Goal: Task Accomplishment & Management: Complete application form

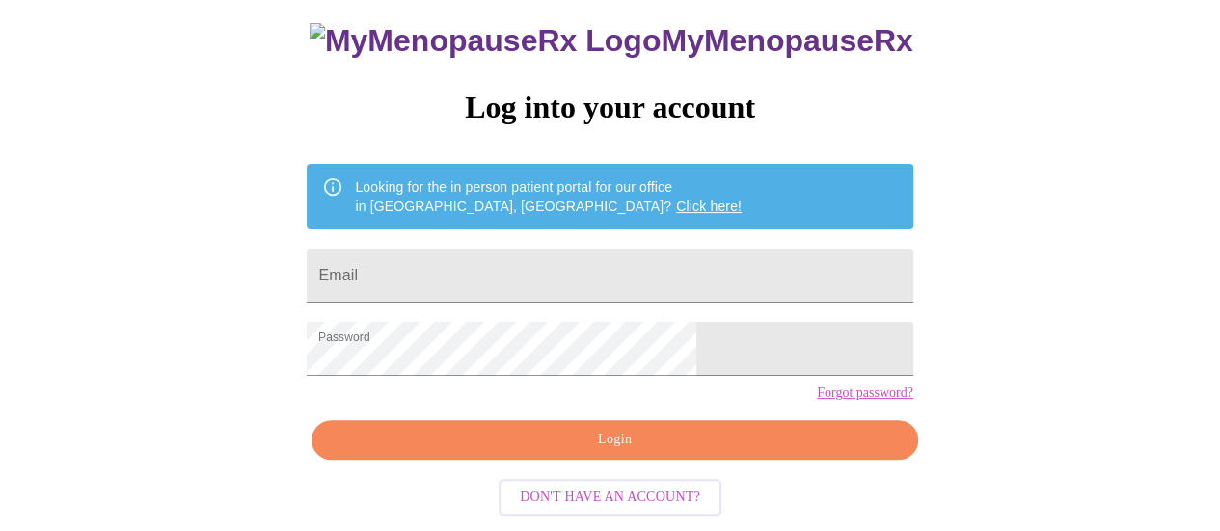
scroll to position [128, 0]
click at [549, 258] on input "Email" at bounding box center [610, 276] width 606 height 54
type input "[EMAIL_ADDRESS][DOMAIN_NAME]"
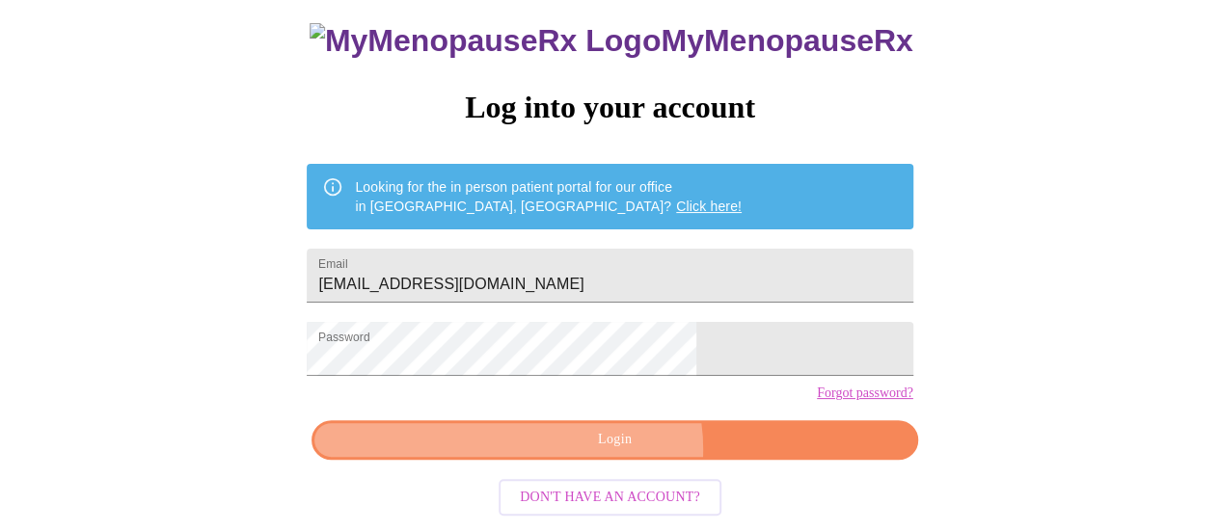
drag, startPoint x: 615, startPoint y: 475, endPoint x: 654, endPoint y: 395, distance: 88.8
click at [615, 452] on span "Login" at bounding box center [614, 440] width 561 height 24
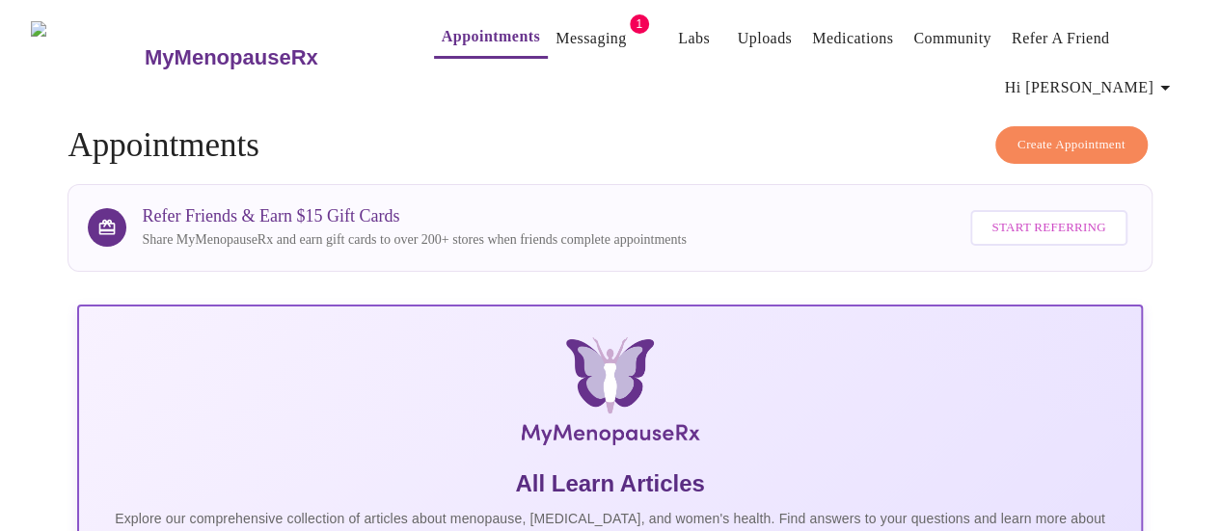
click at [555, 40] on link "Messaging" at bounding box center [590, 38] width 70 height 27
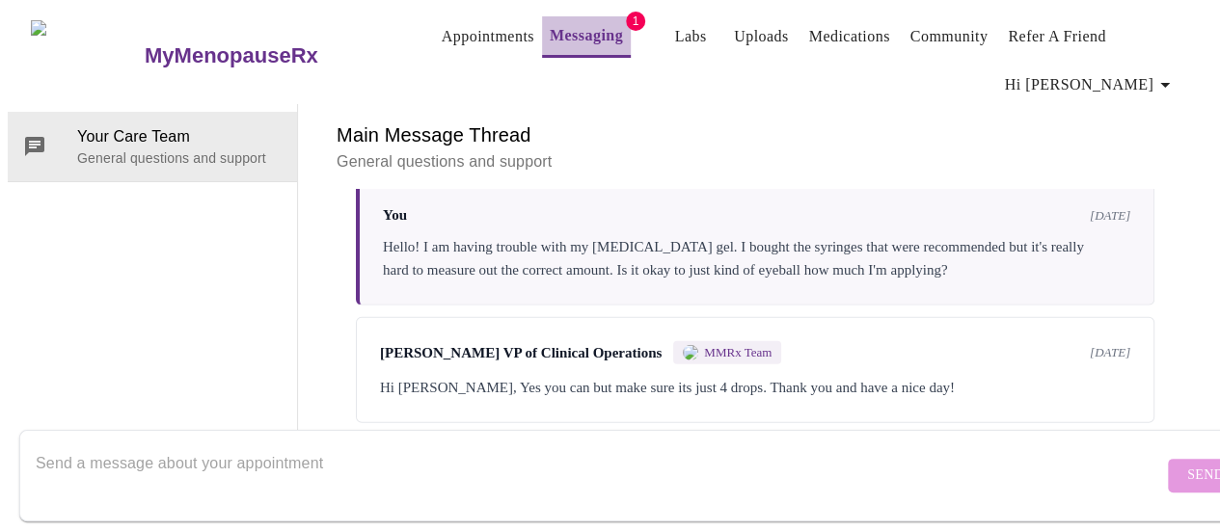
click at [580, 30] on link "Messaging" at bounding box center [586, 35] width 73 height 27
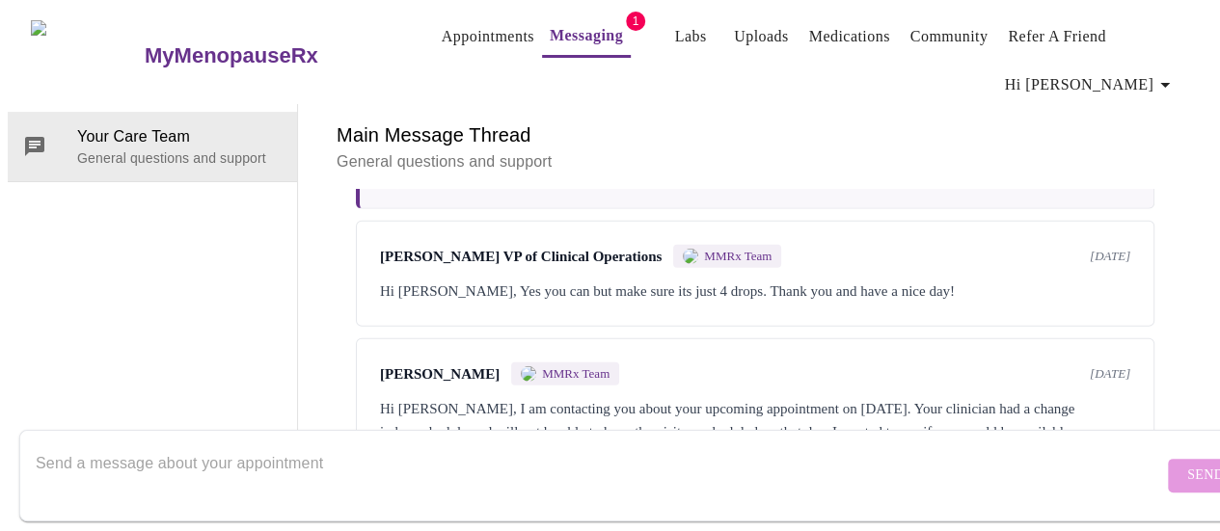
scroll to position [2955, 0]
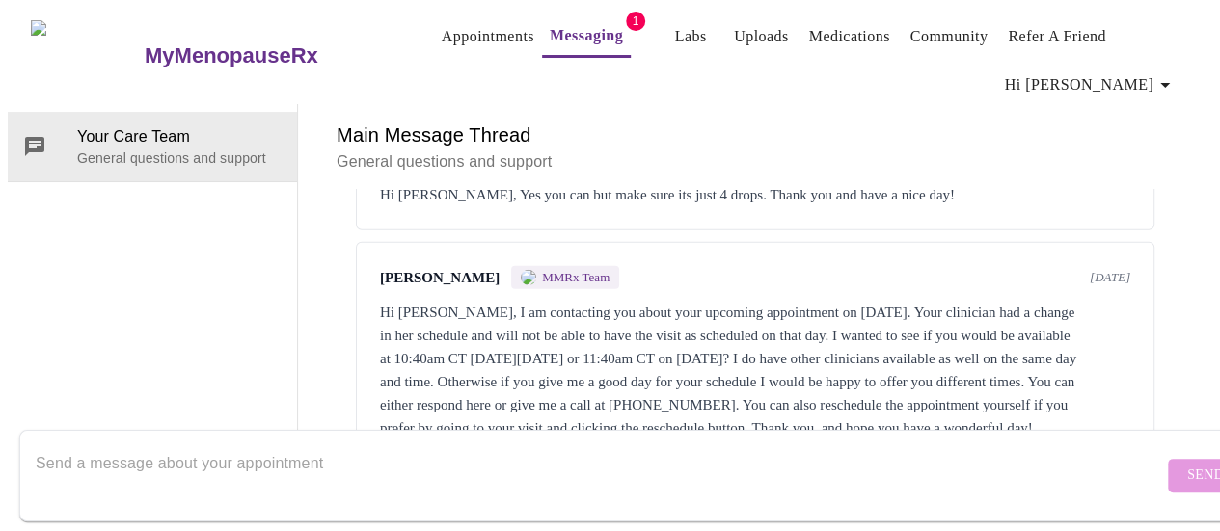
click at [442, 34] on link "Appointments" at bounding box center [488, 36] width 93 height 27
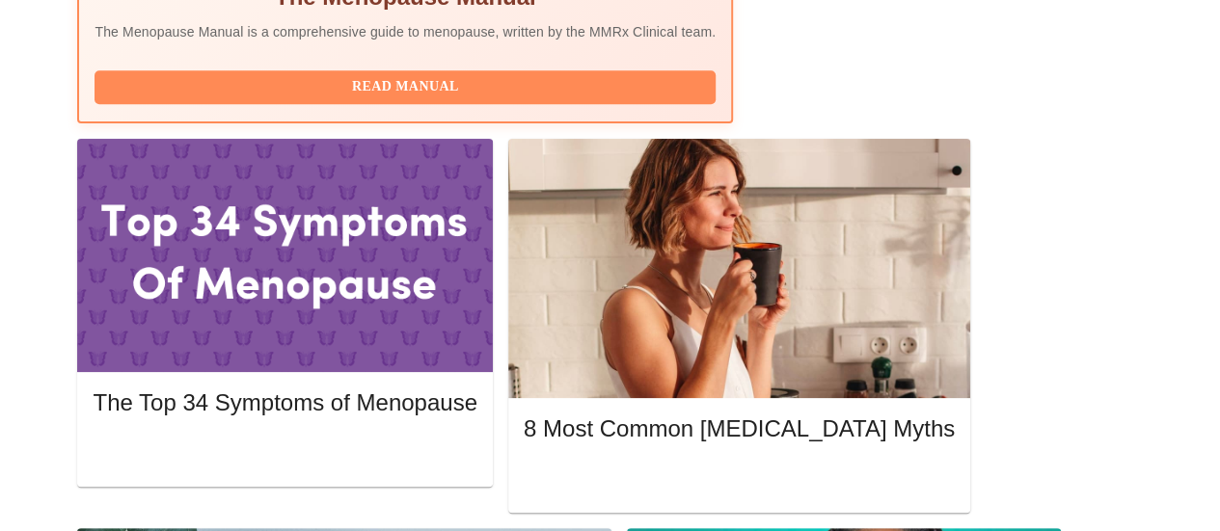
scroll to position [845, 0]
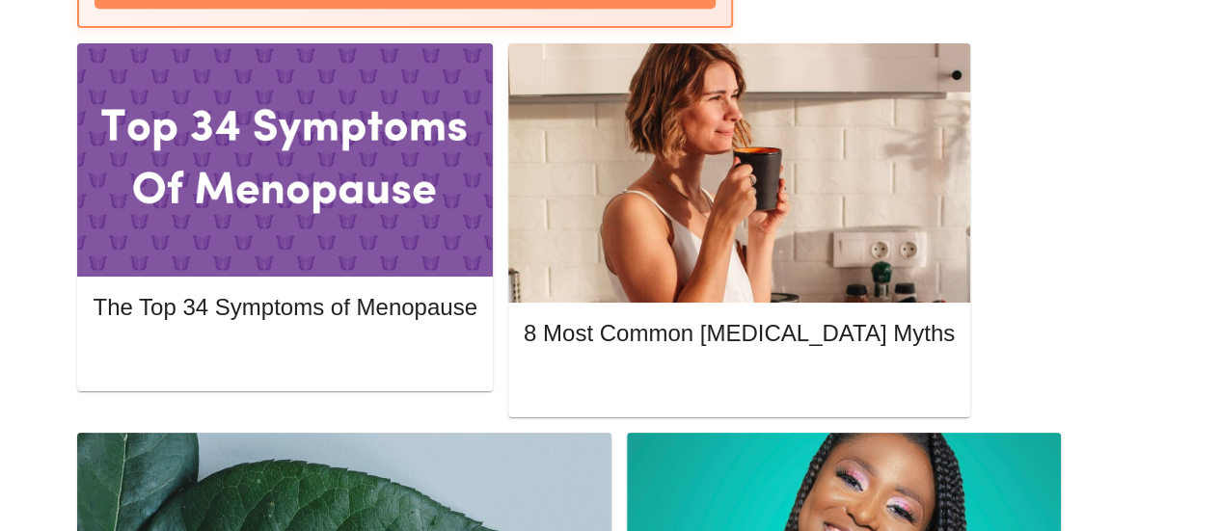
scroll to position [1038, 0]
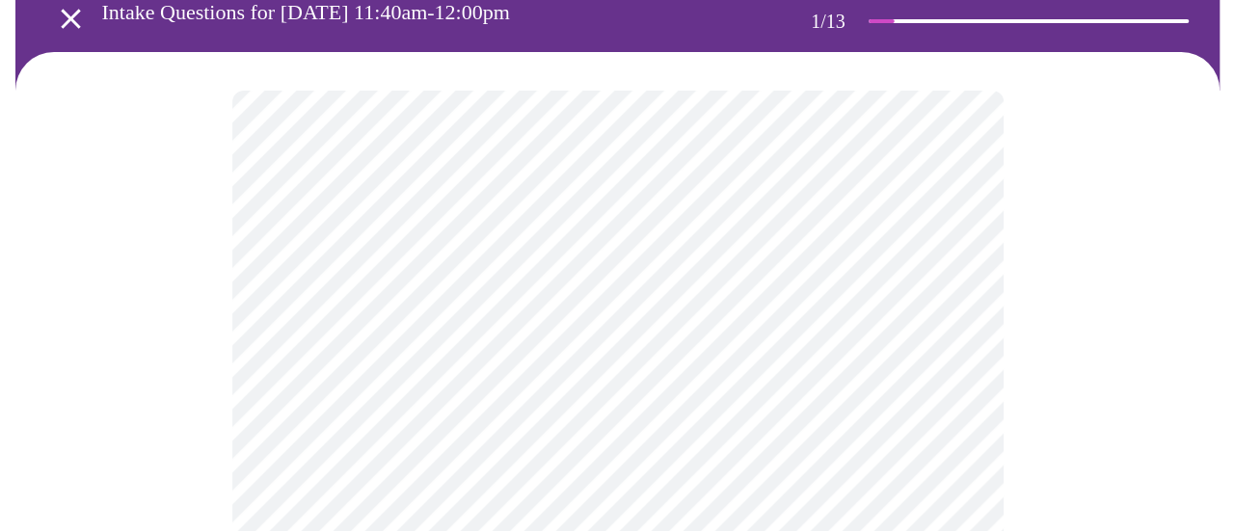
scroll to position [128, 0]
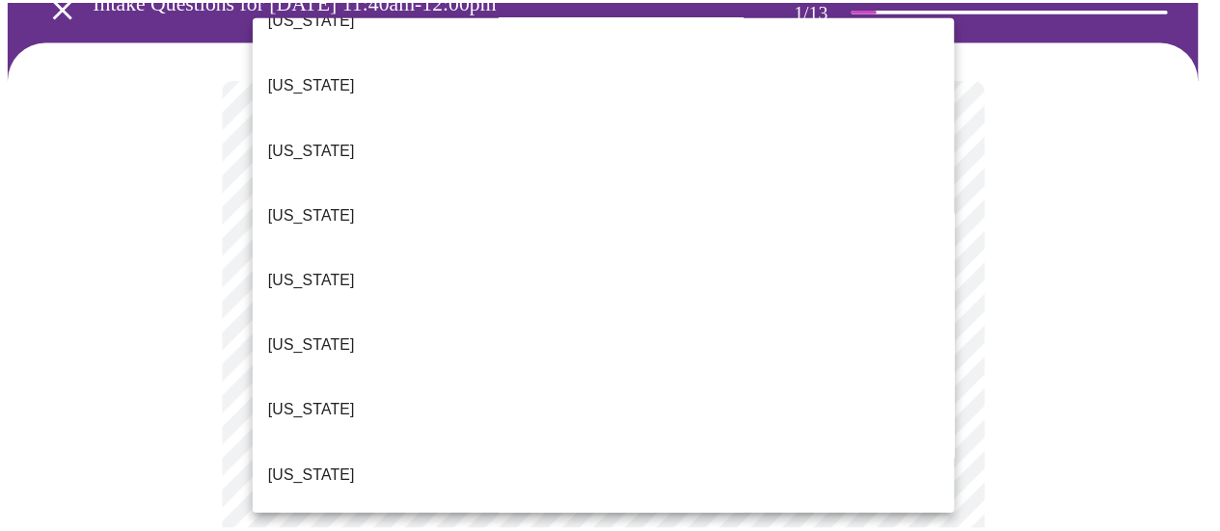
scroll to position [321, 0]
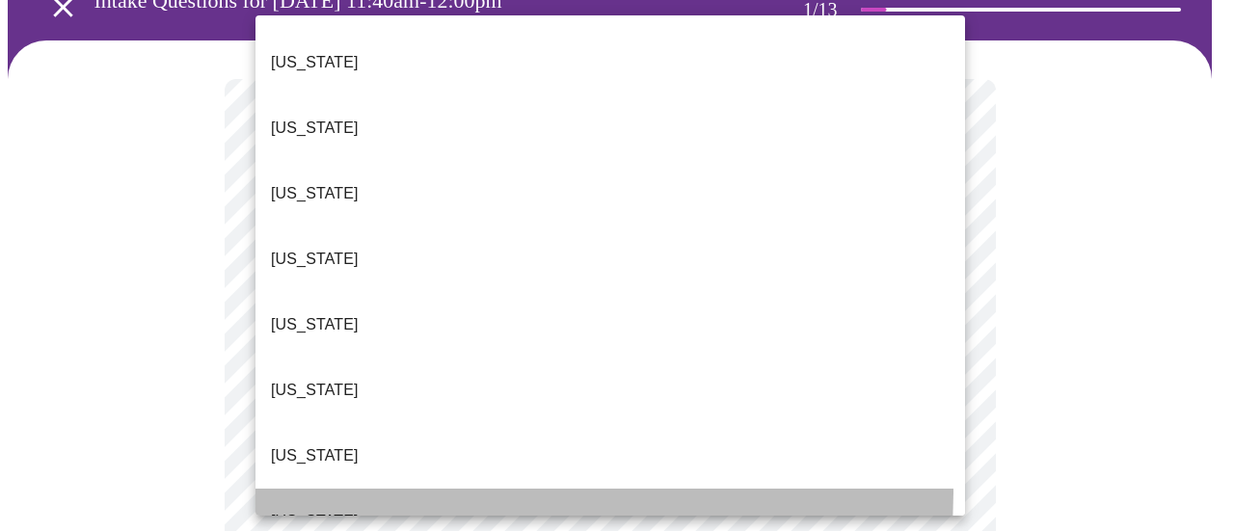
click at [350, 489] on li "[US_STATE]" at bounding box center [611, 522] width 710 height 66
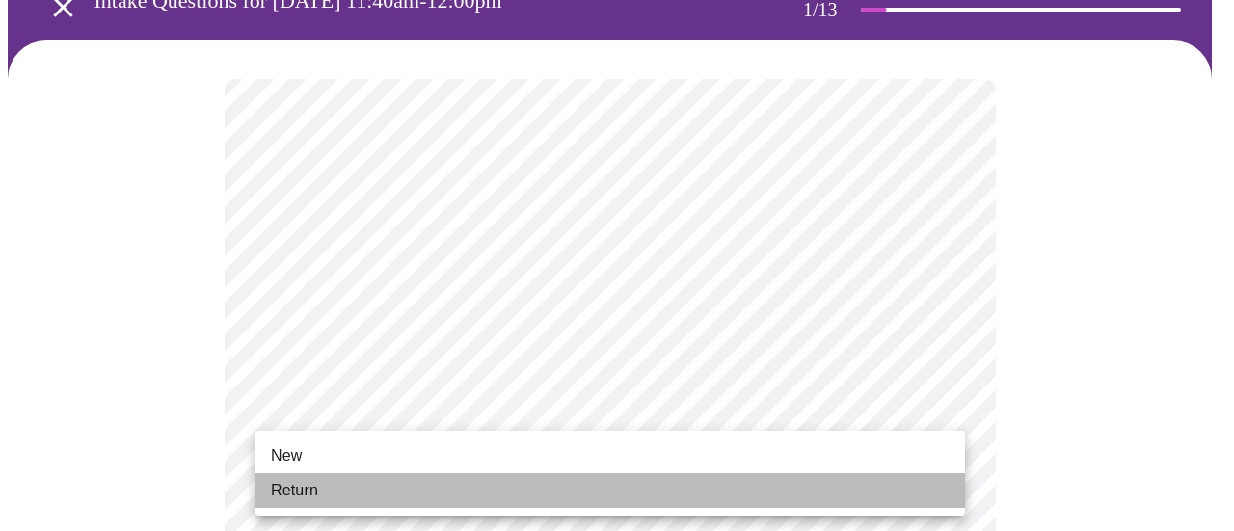
click at [337, 499] on li "Return" at bounding box center [611, 490] width 710 height 35
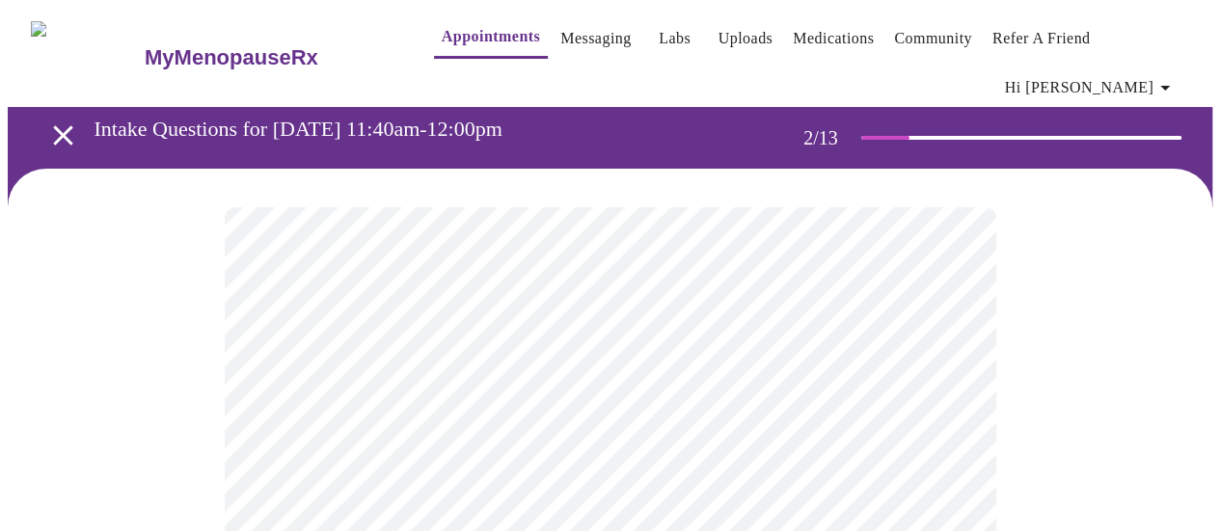
scroll to position [128, 0]
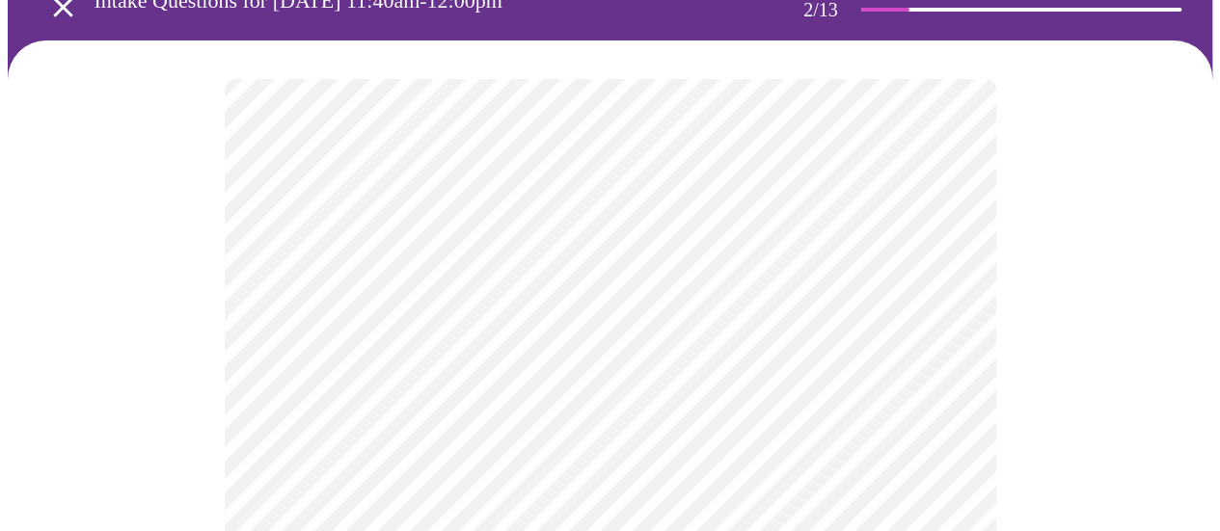
click at [498, 269] on body "MyMenopauseRx Appointments Messaging Labs Uploads Medications Community Refer a…" at bounding box center [610, 471] width 1204 height 1185
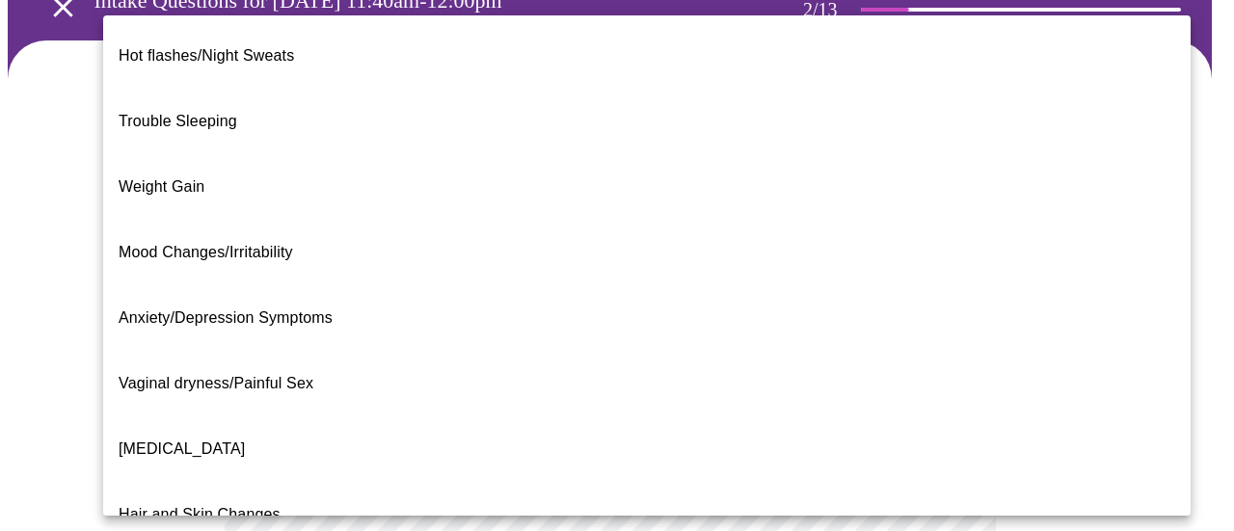
click at [224, 113] on span "Trouble Sleeping" at bounding box center [178, 121] width 119 height 16
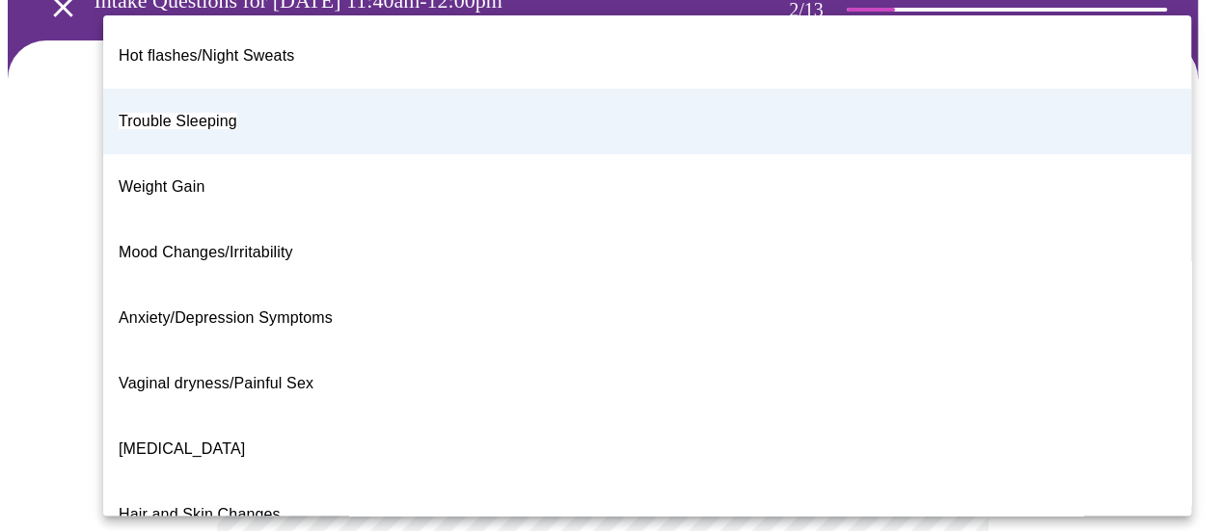
click at [459, 293] on body "MyMenopauseRx Appointments Messaging Labs Uploads Medications Community Refer a…" at bounding box center [610, 466] width 1204 height 1174
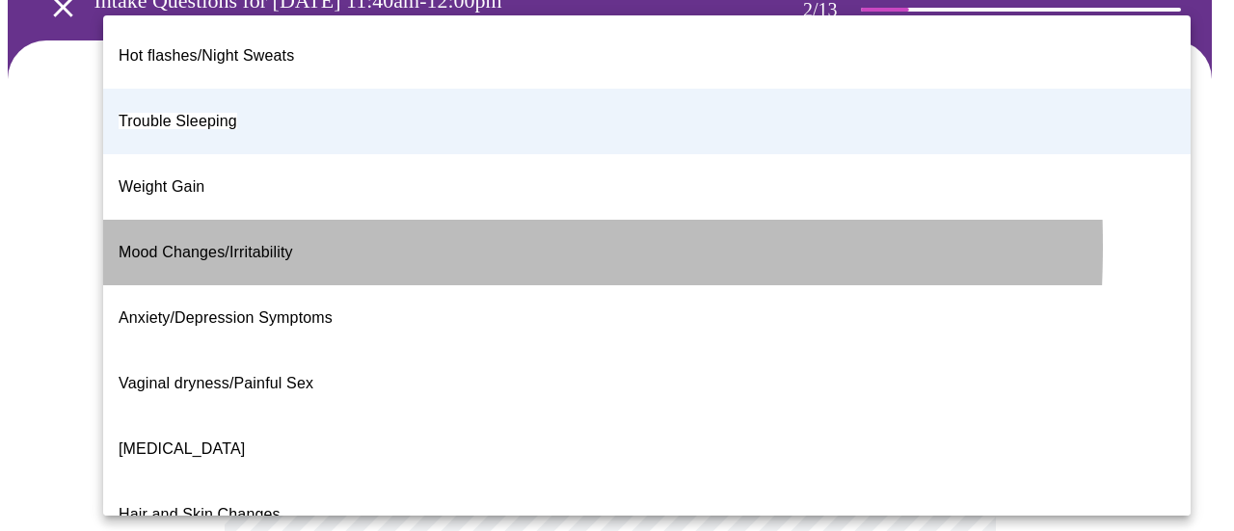
click at [170, 241] on p "Mood Changes/Irritability" at bounding box center [206, 252] width 175 height 23
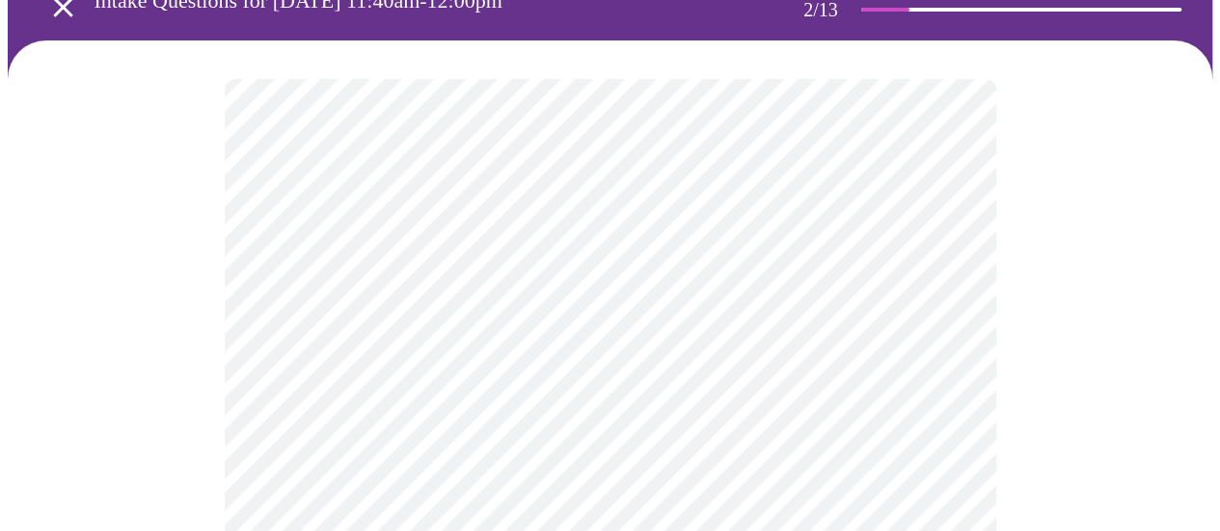
click at [12, 258] on div at bounding box center [9, 265] width 19 height 531
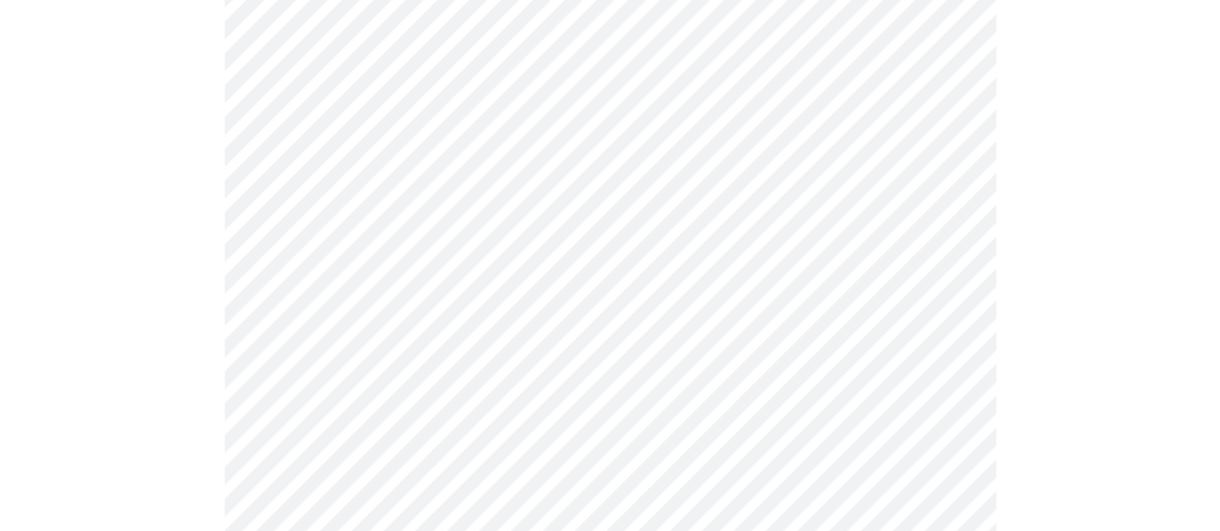
scroll to position [386, 0]
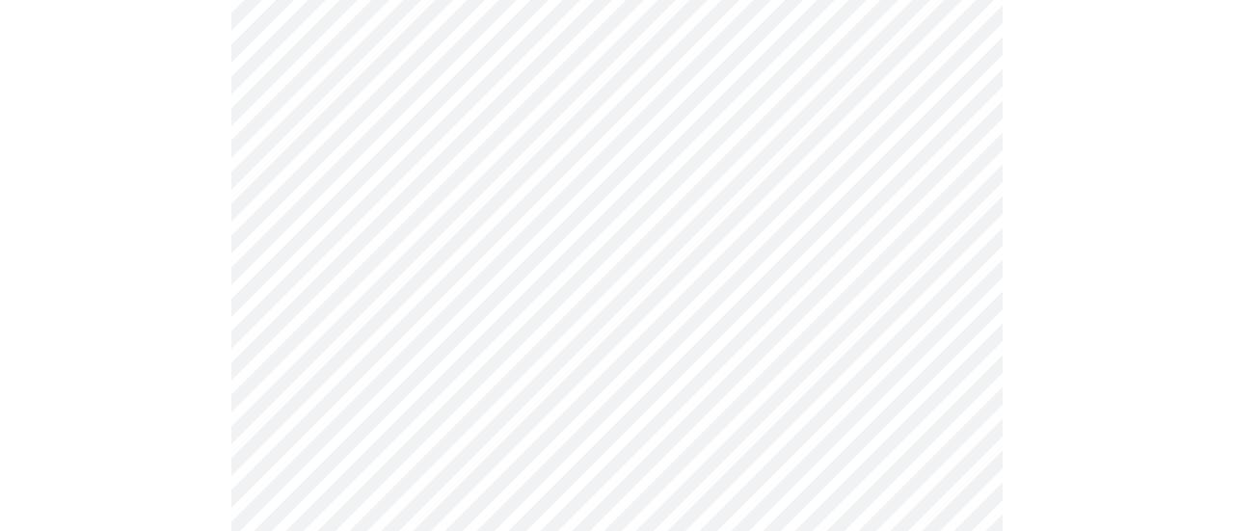
click at [458, 216] on body "MyMenopauseRx Appointments Messaging Labs Uploads Medications Community Refer a…" at bounding box center [617, 209] width 1219 height 1174
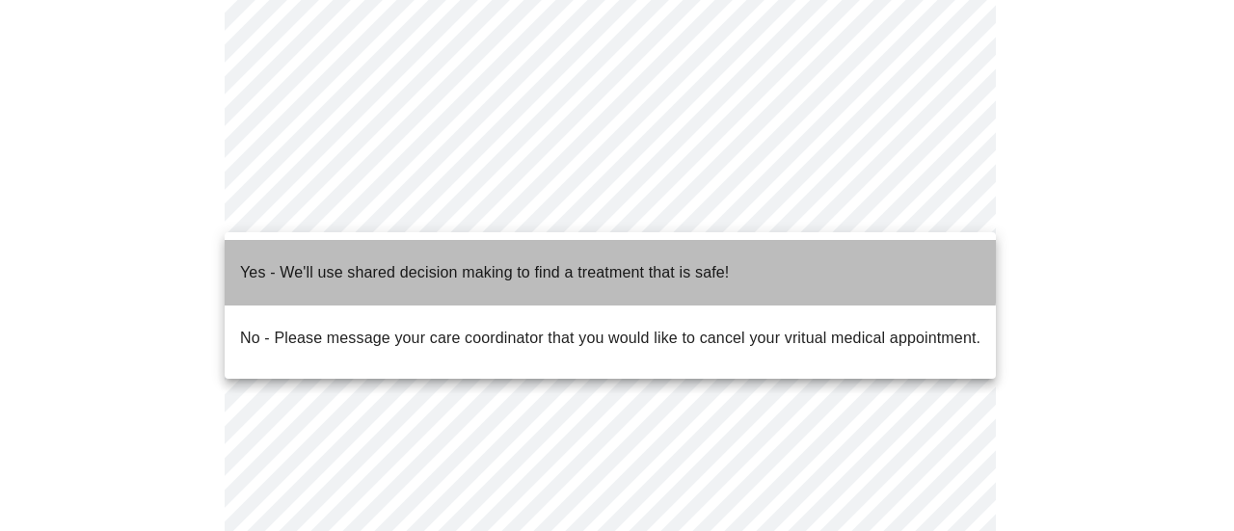
click at [424, 261] on p "Yes - We'll use shared decision making to find a treatment that is safe!" at bounding box center [484, 272] width 489 height 23
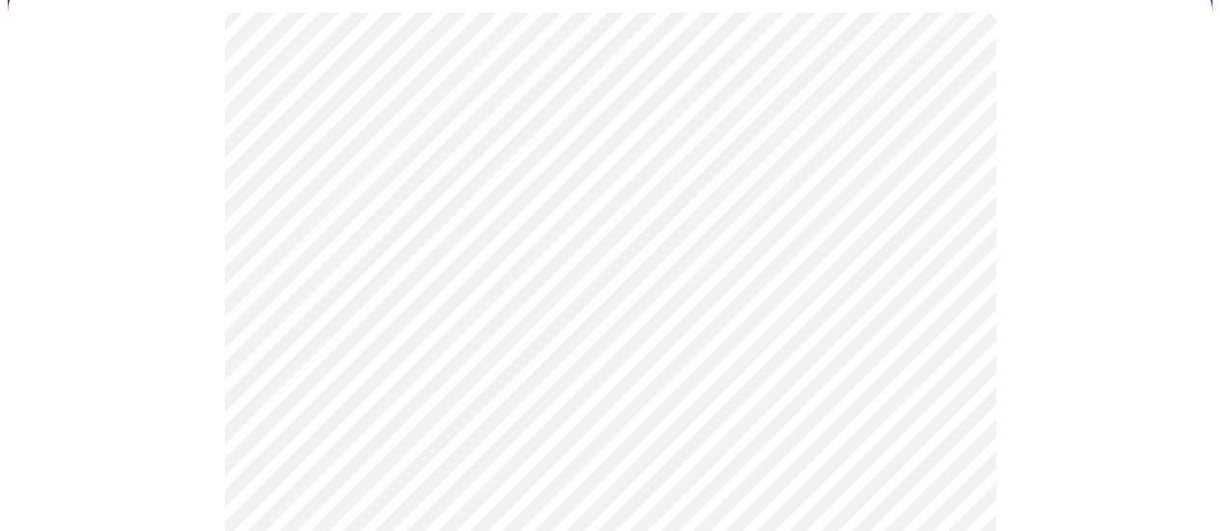
scroll to position [256, 0]
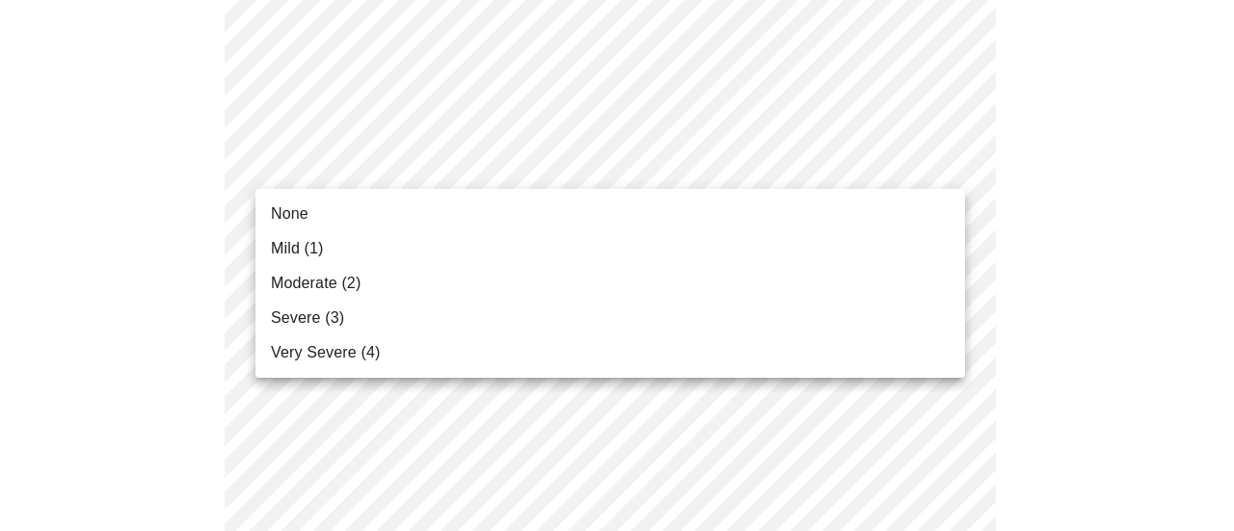
click at [337, 239] on li "Mild (1)" at bounding box center [611, 248] width 710 height 35
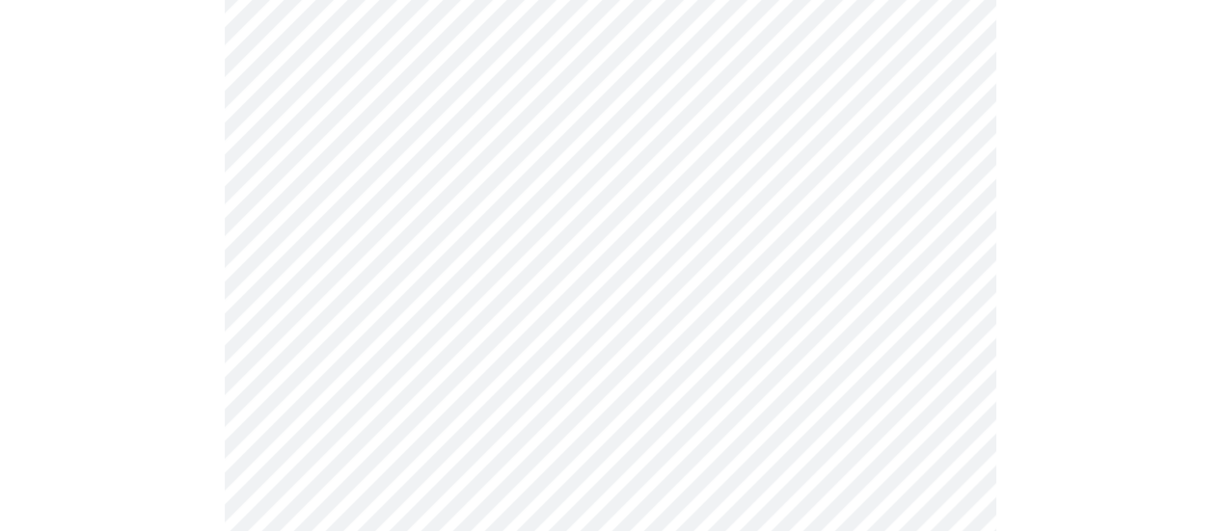
scroll to position [386, 0]
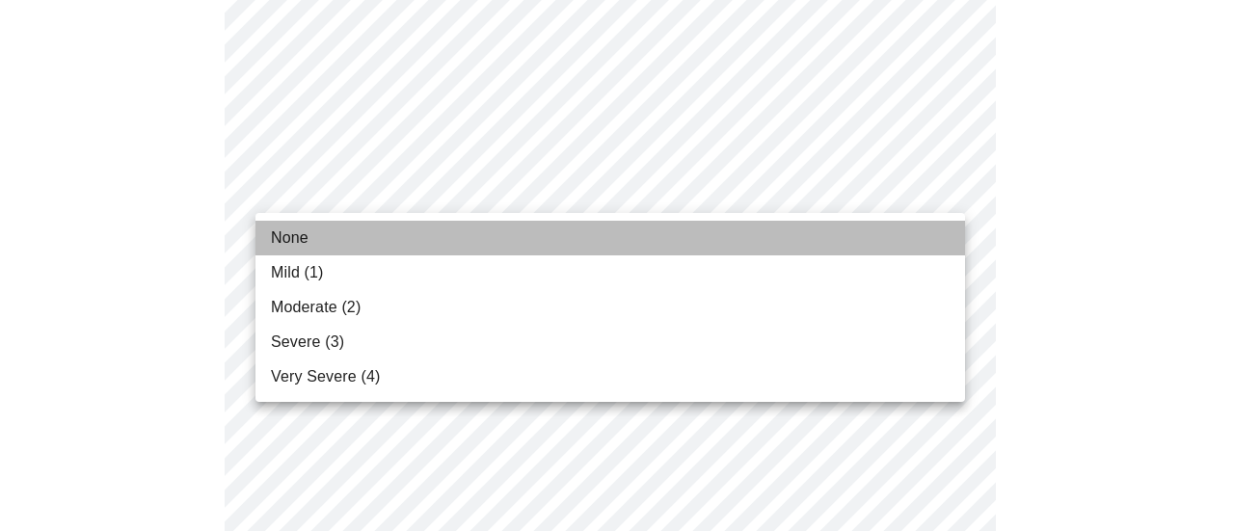
click at [365, 252] on li "None" at bounding box center [611, 238] width 710 height 35
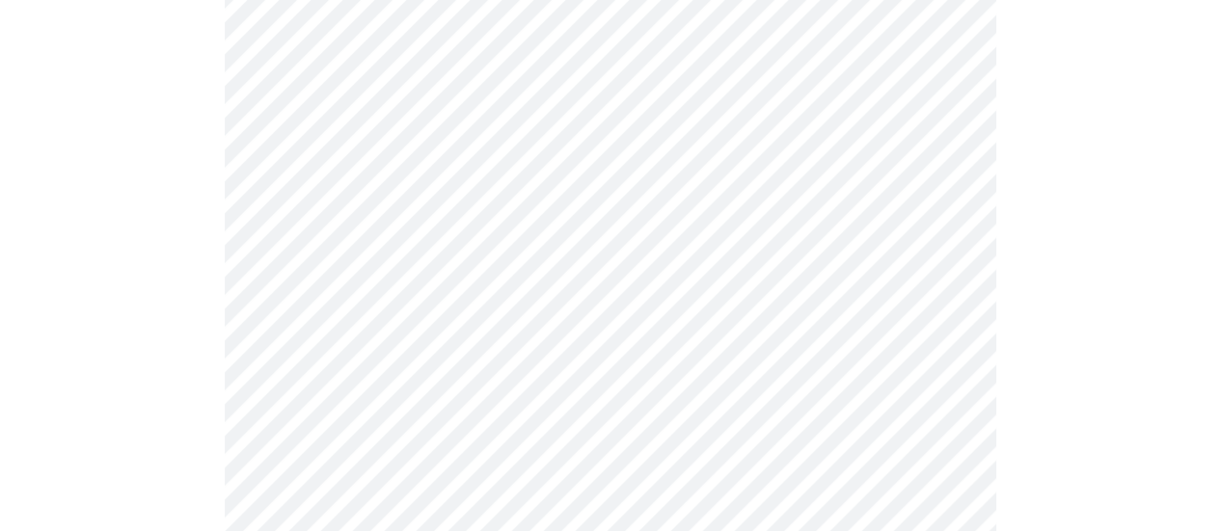
scroll to position [514, 0]
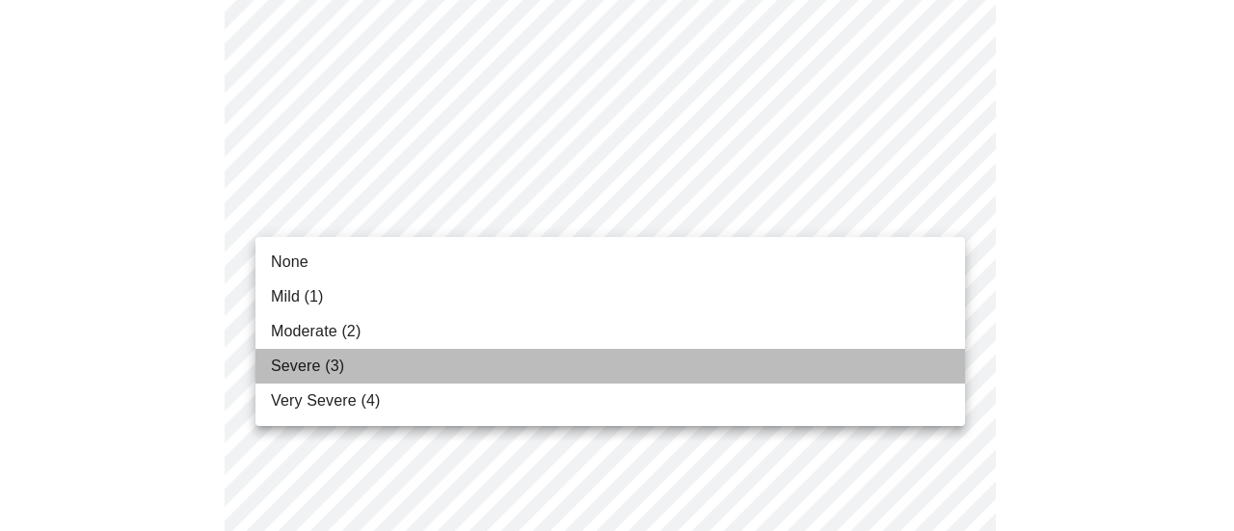
click at [384, 365] on li "Severe (3)" at bounding box center [611, 366] width 710 height 35
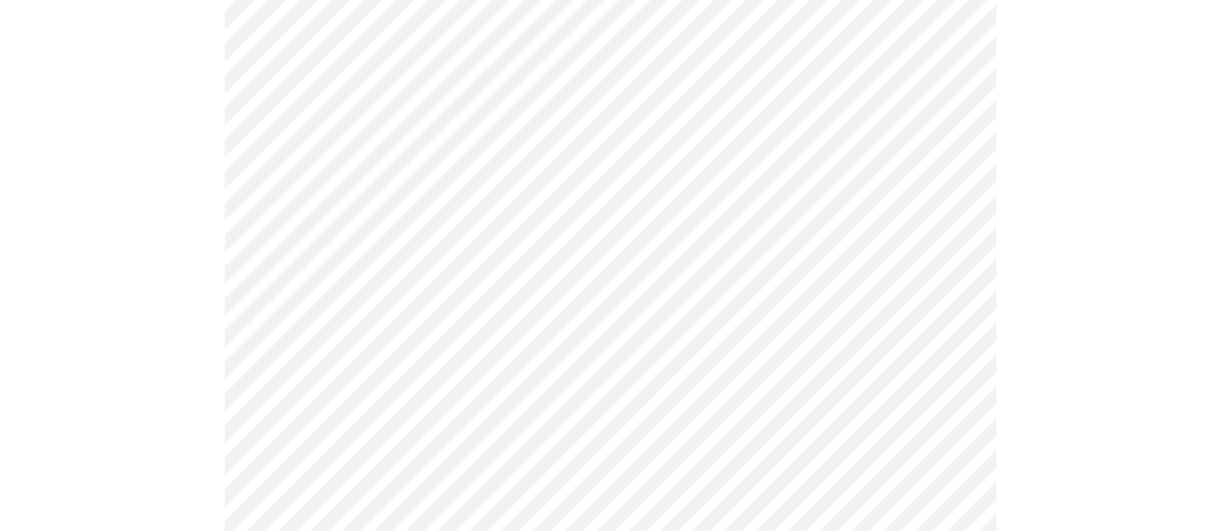
scroll to position [642, 0]
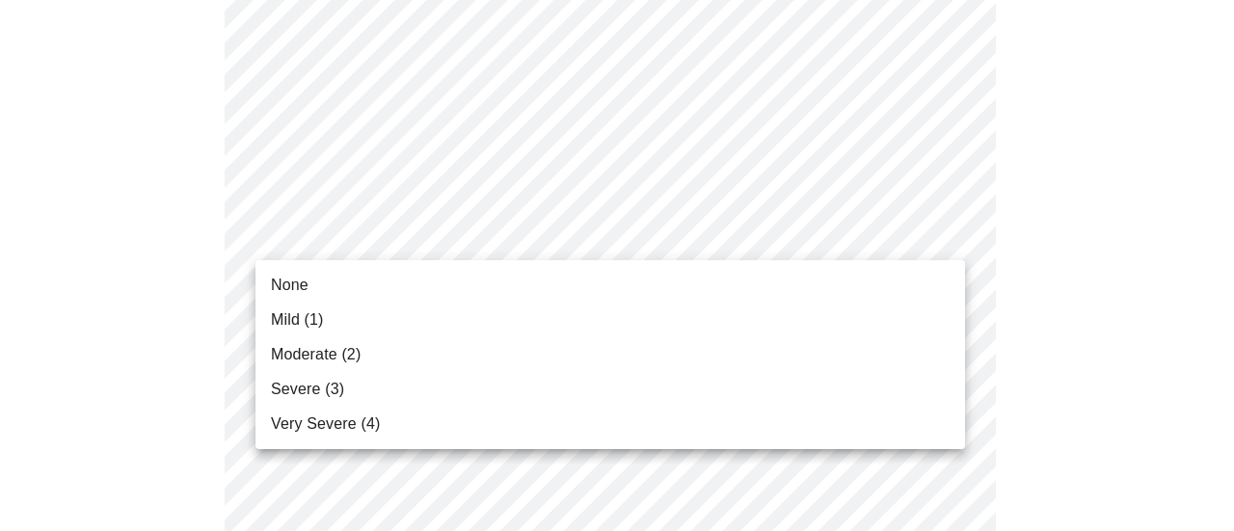
click at [391, 346] on li "Moderate (2)" at bounding box center [611, 354] width 710 height 35
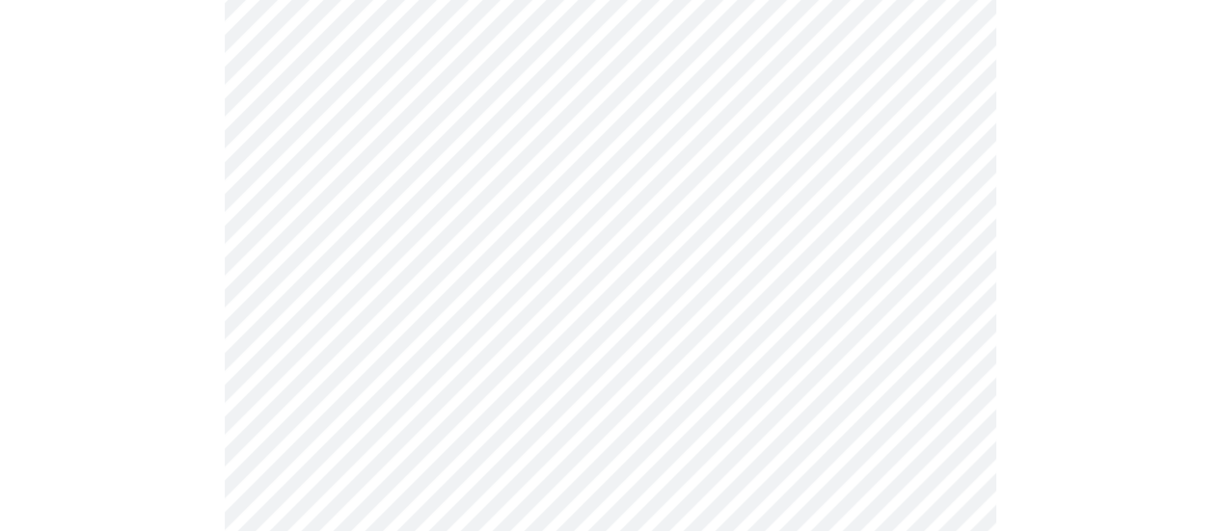
scroll to position [771, 0]
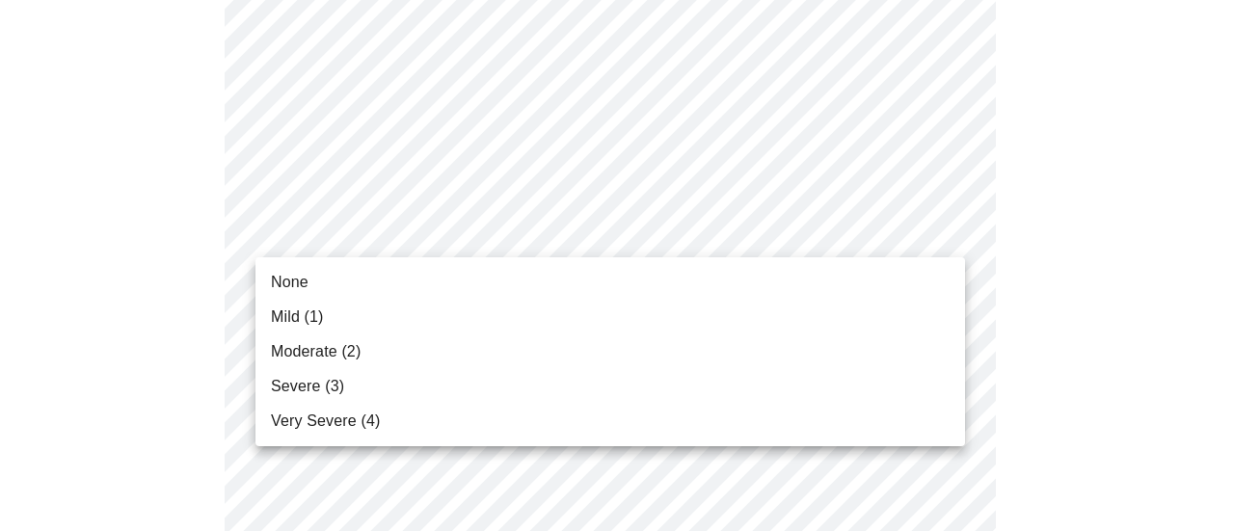
click at [426, 229] on body "MyMenopauseRx Appointments Messaging Labs Uploads Medications Community Refer a…" at bounding box center [617, 478] width 1219 height 2484
click at [393, 356] on li "Moderate (2)" at bounding box center [611, 352] width 710 height 35
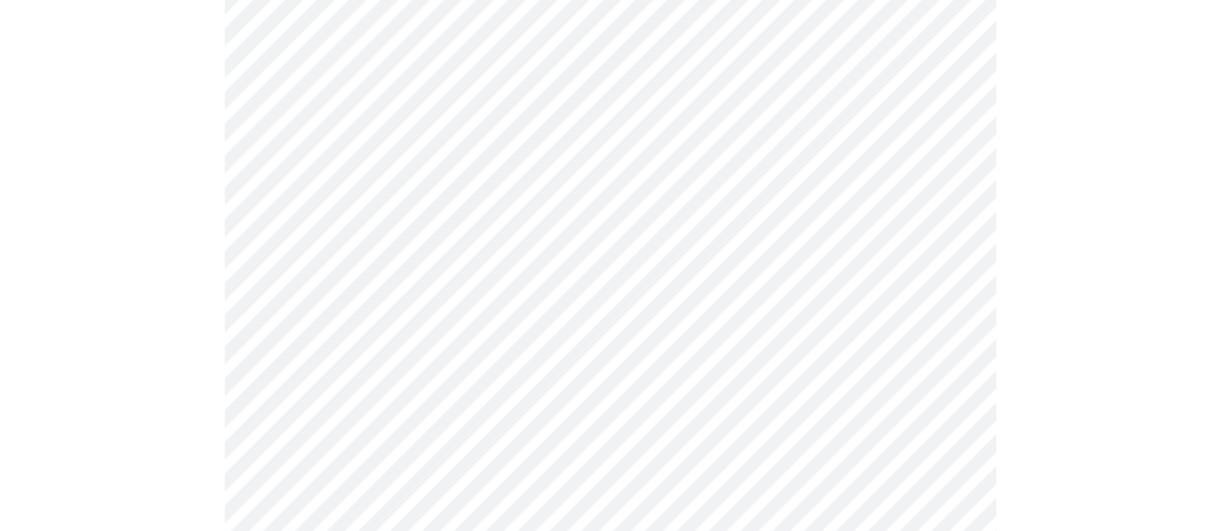
scroll to position [964, 0]
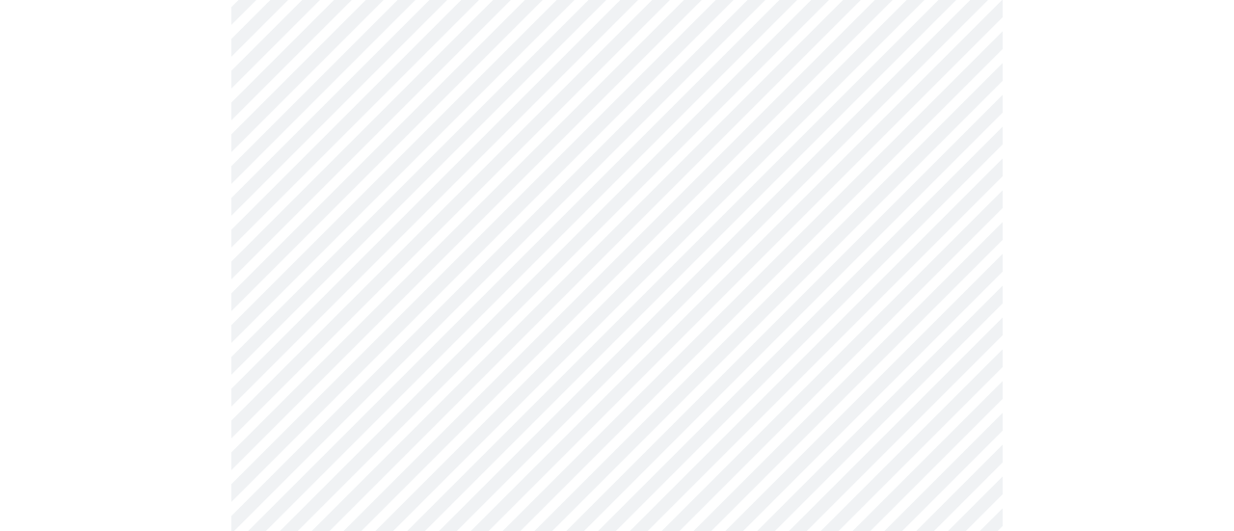
click at [464, 171] on body "MyMenopauseRx Appointments Messaging Labs Uploads Medications Community Refer a…" at bounding box center [617, 271] width 1219 height 2457
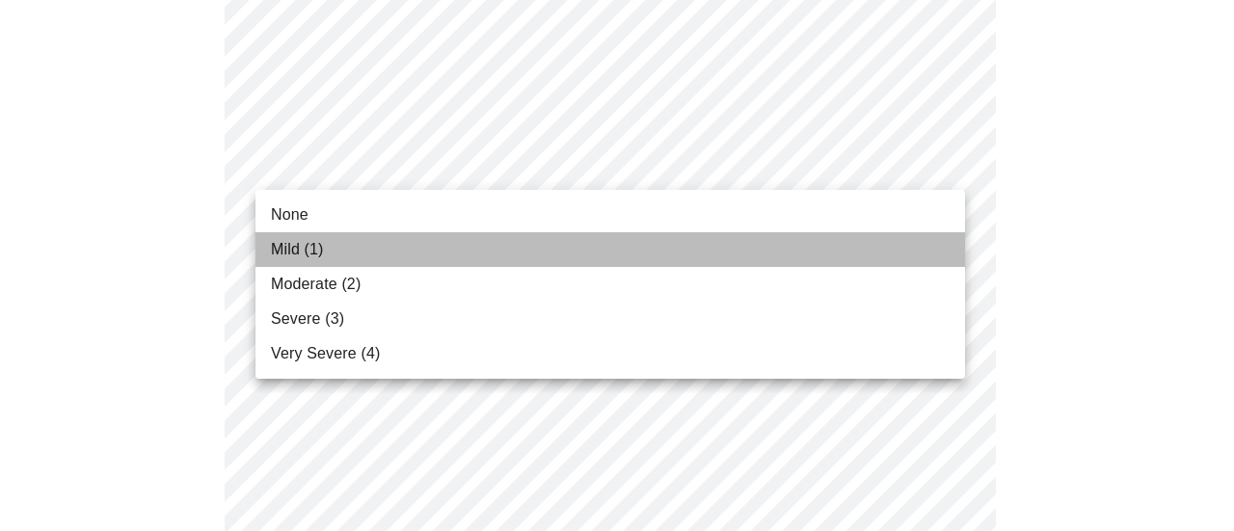
click at [387, 248] on li "Mild (1)" at bounding box center [611, 249] width 710 height 35
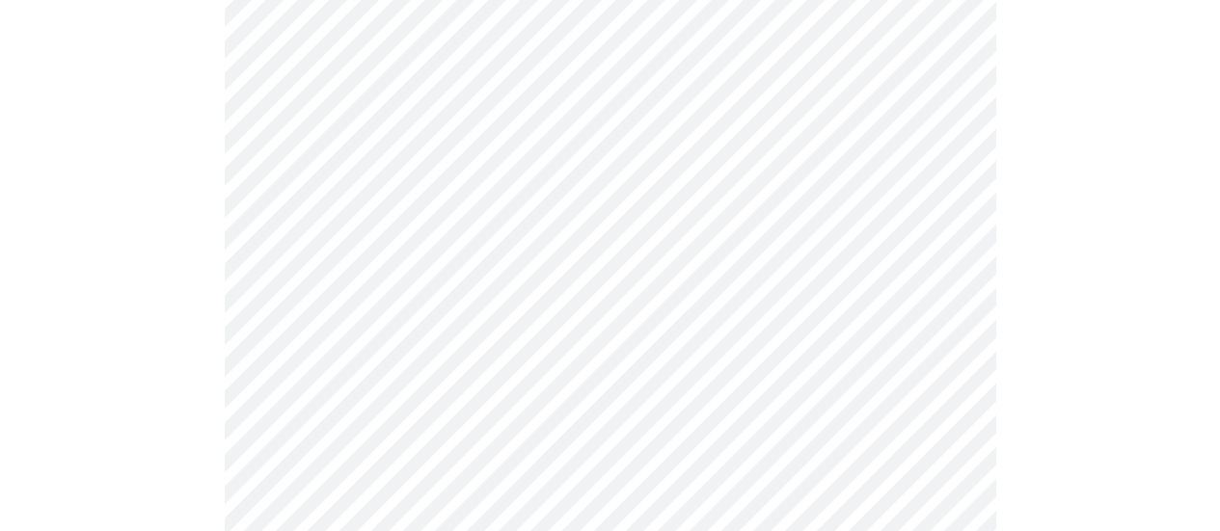
scroll to position [1093, 0]
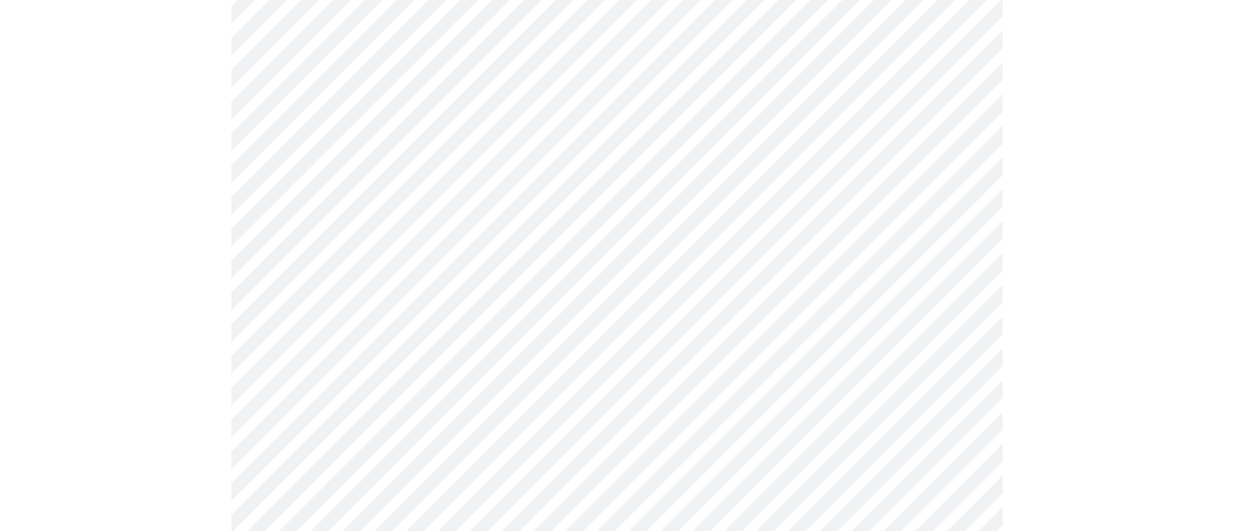
click at [457, 202] on body "MyMenopauseRx Appointments Messaging Labs Uploads Medications Community Refer a…" at bounding box center [617, 130] width 1219 height 2430
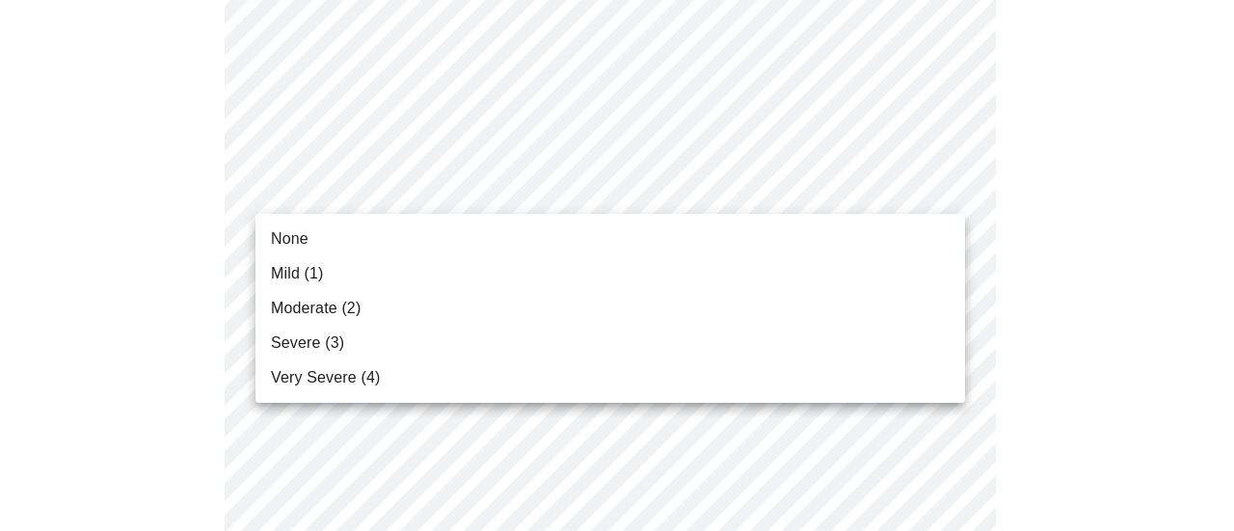
click at [394, 298] on li "Moderate (2)" at bounding box center [611, 308] width 710 height 35
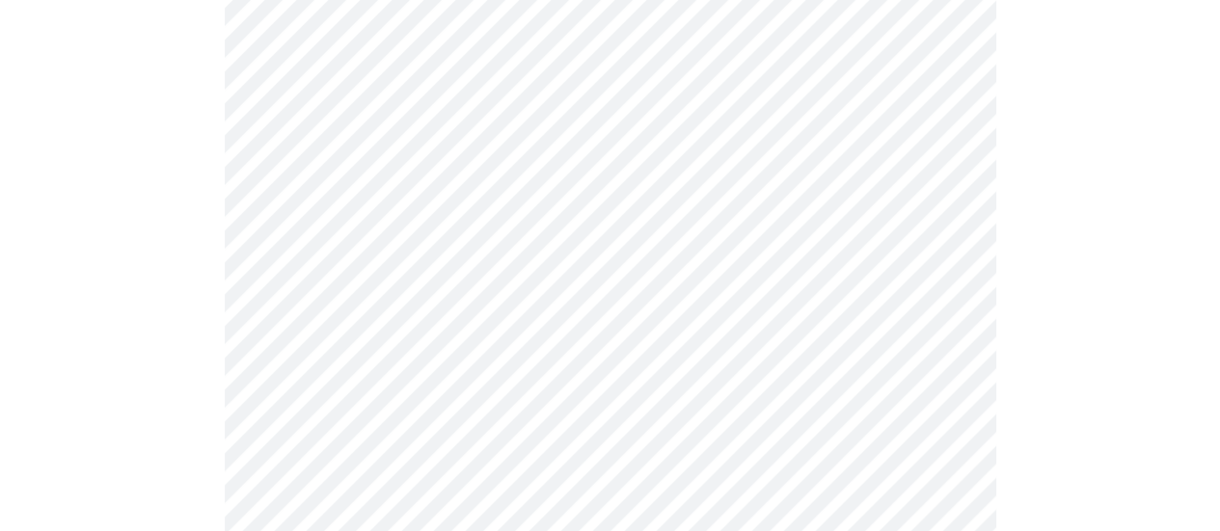
scroll to position [1221, 0]
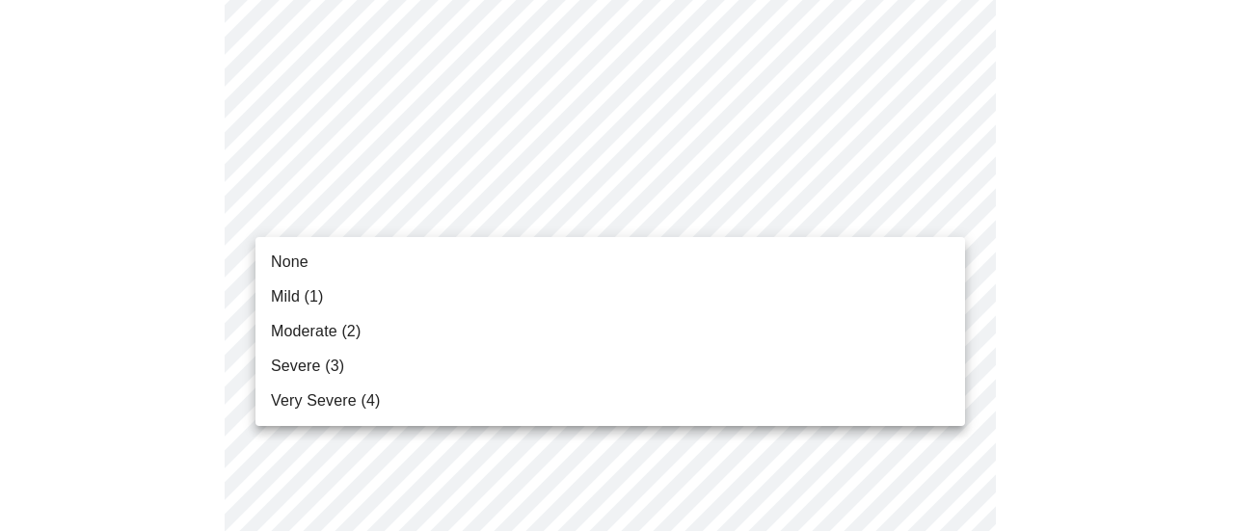
click at [379, 321] on li "Moderate (2)" at bounding box center [611, 331] width 710 height 35
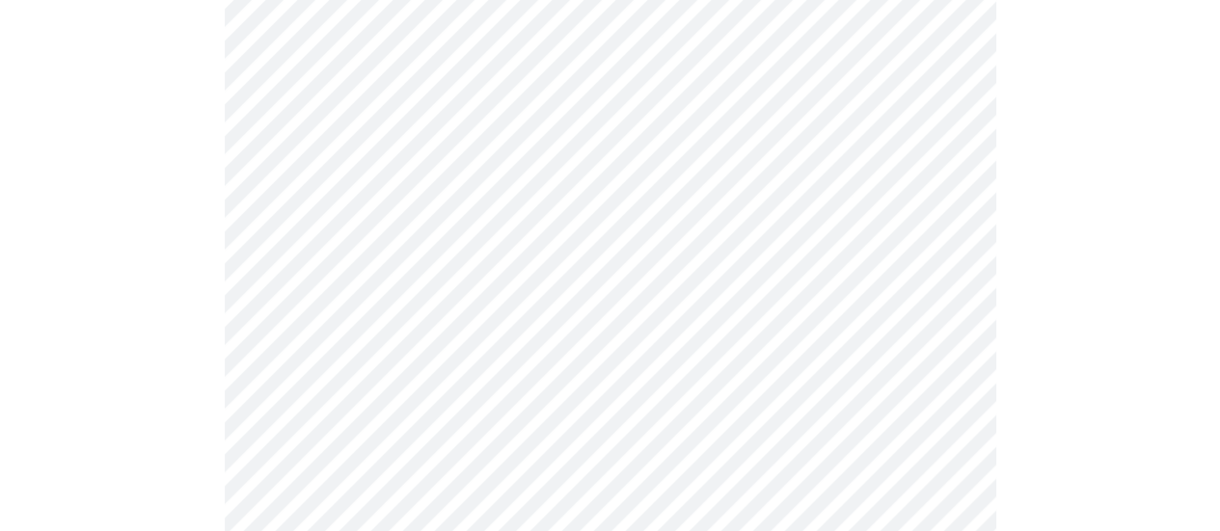
scroll to position [1350, 0]
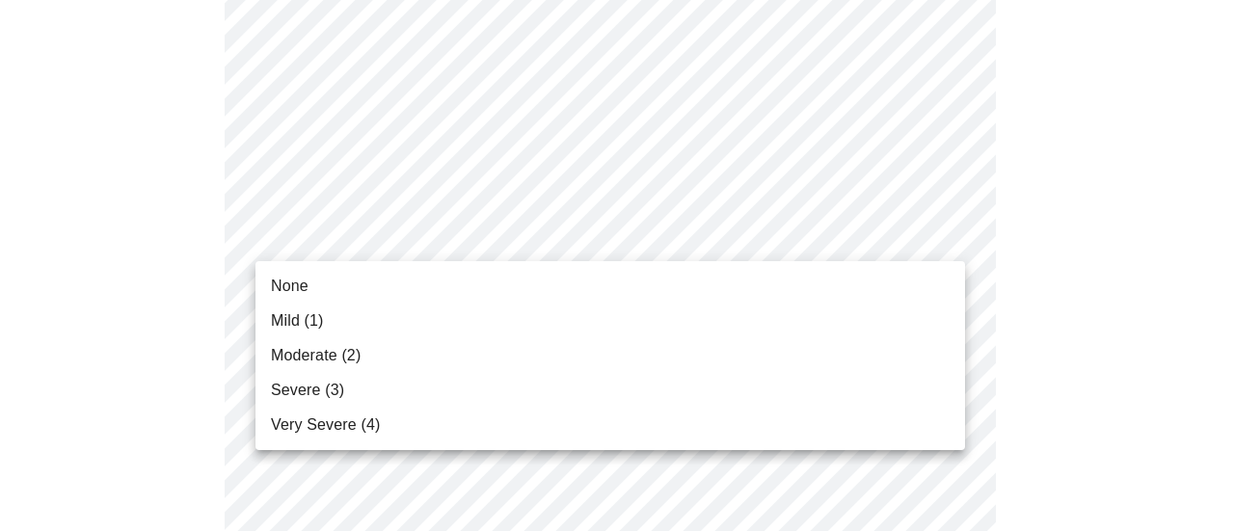
click at [334, 319] on li "Mild (1)" at bounding box center [611, 321] width 710 height 35
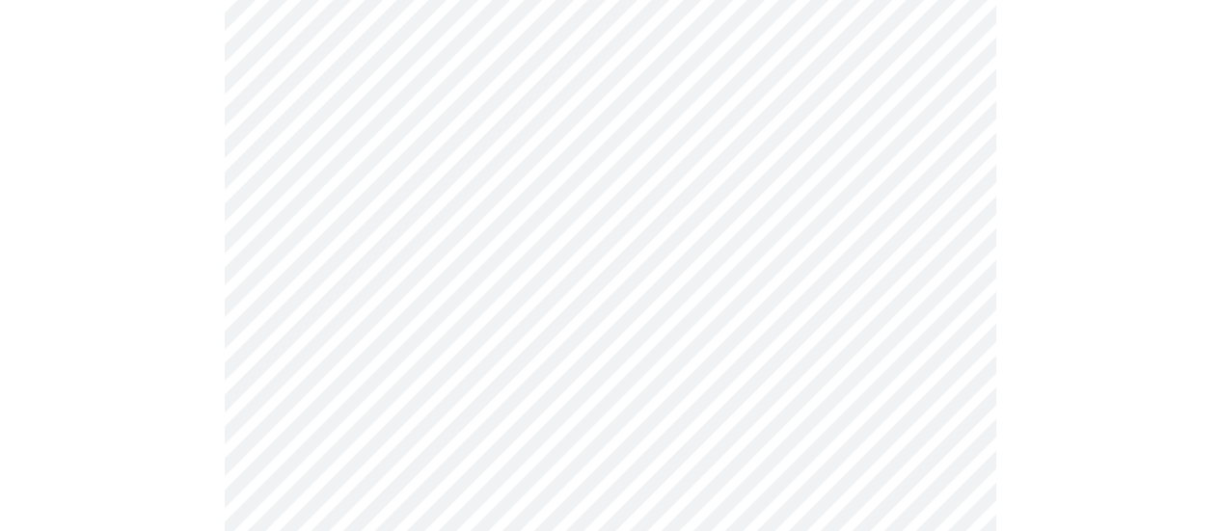
scroll to position [1478, 0]
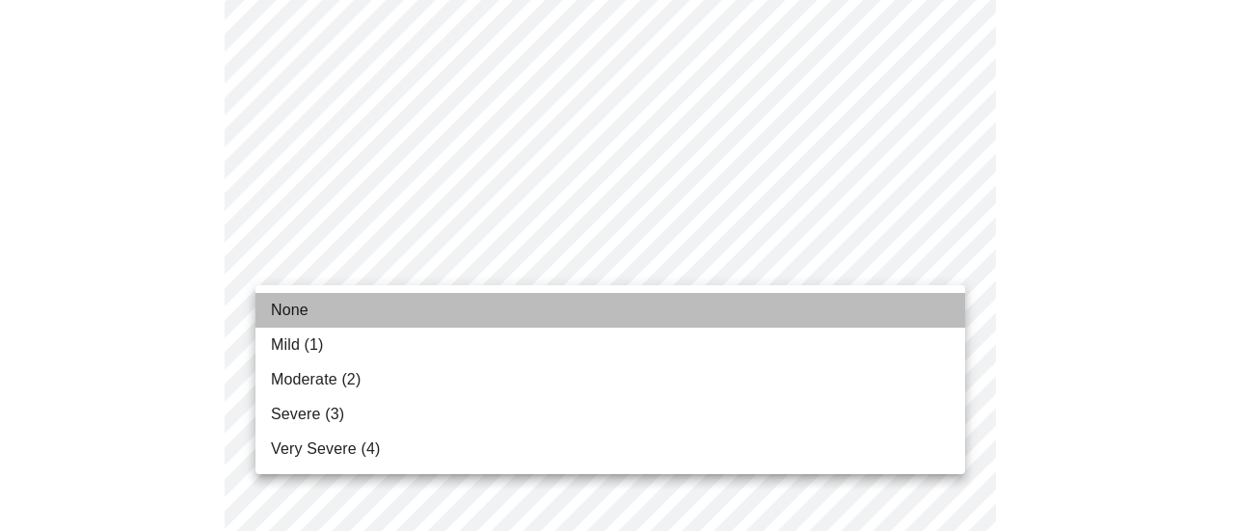
click at [337, 313] on li "None" at bounding box center [611, 310] width 710 height 35
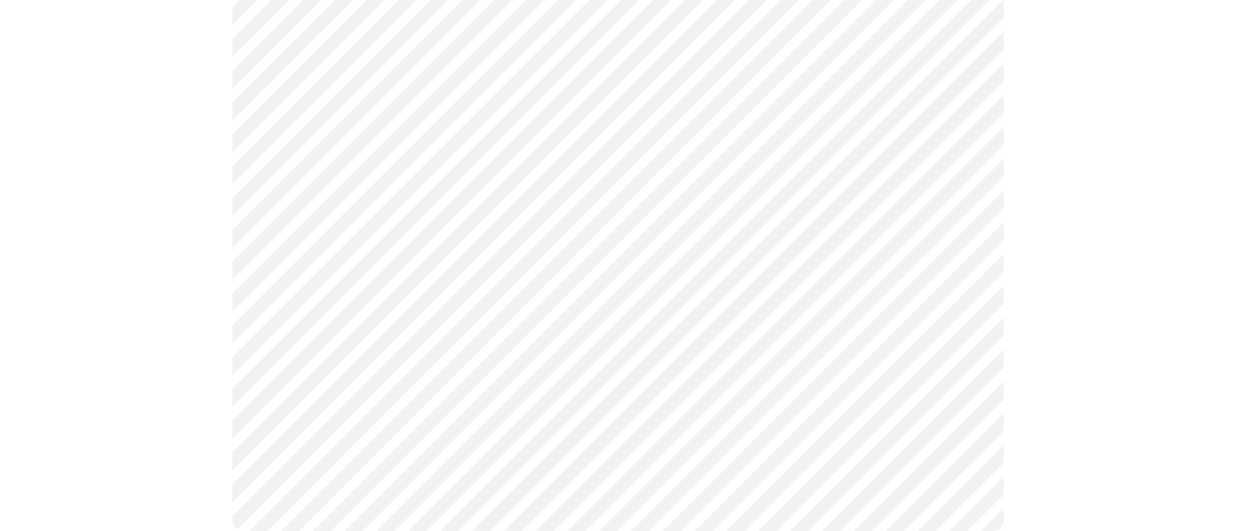
scroll to position [1763, 0]
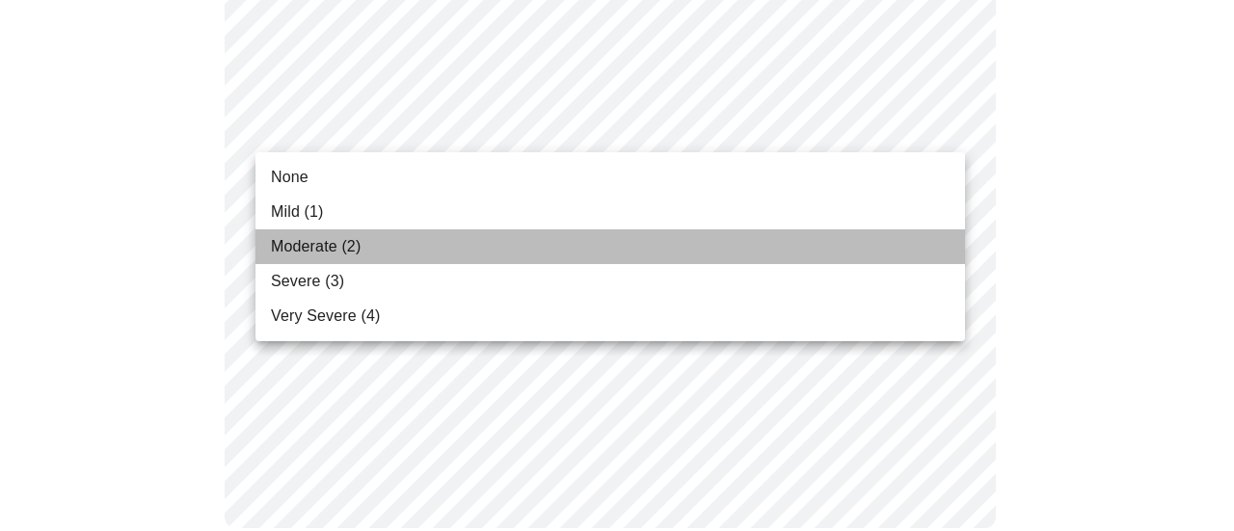
click at [386, 249] on li "Moderate (2)" at bounding box center [611, 246] width 710 height 35
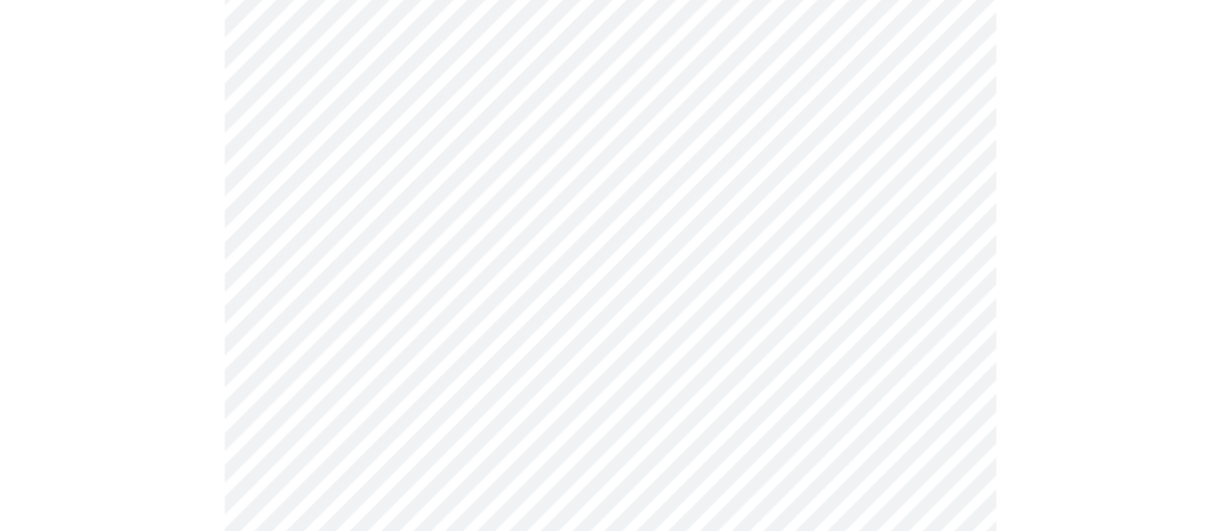
scroll to position [900, 0]
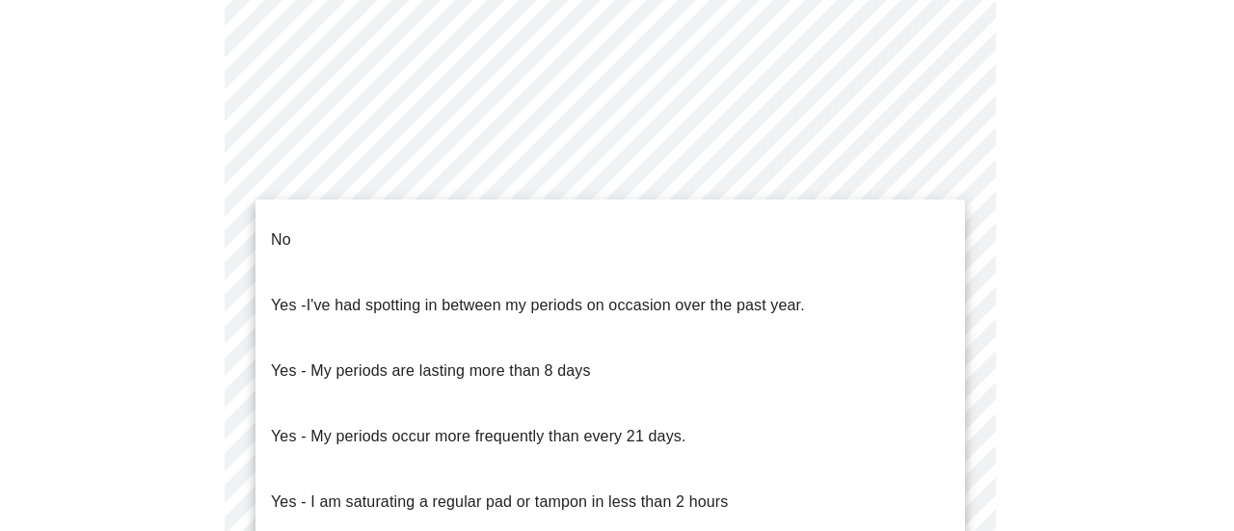
click at [390, 282] on body "MyMenopauseRx Appointments Messaging Labs Uploads Medications Community Refer a…" at bounding box center [617, 72] width 1219 height 1928
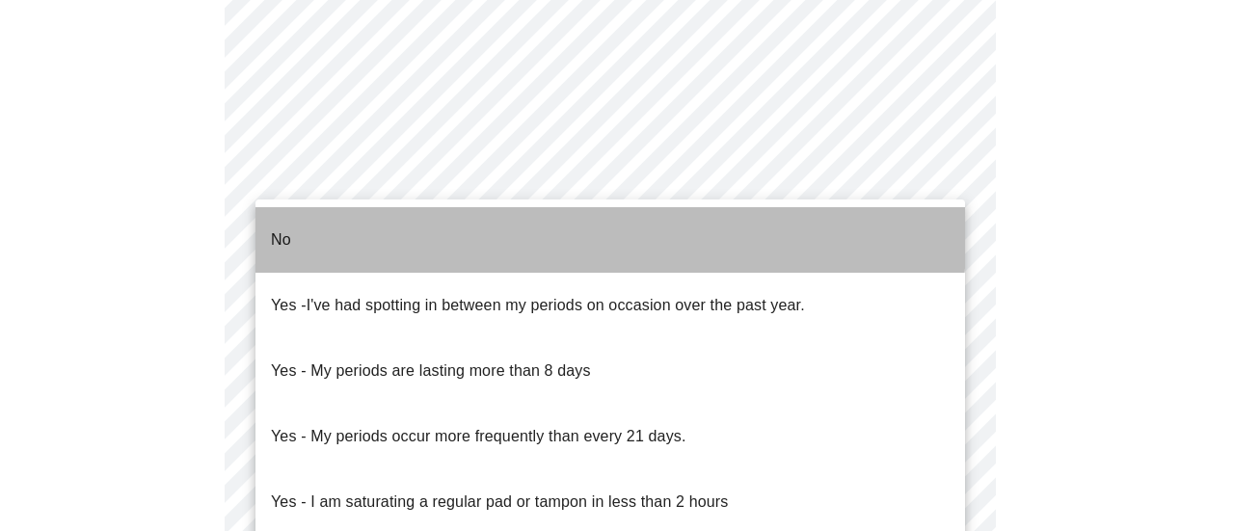
click at [330, 219] on li "No" at bounding box center [611, 240] width 710 height 66
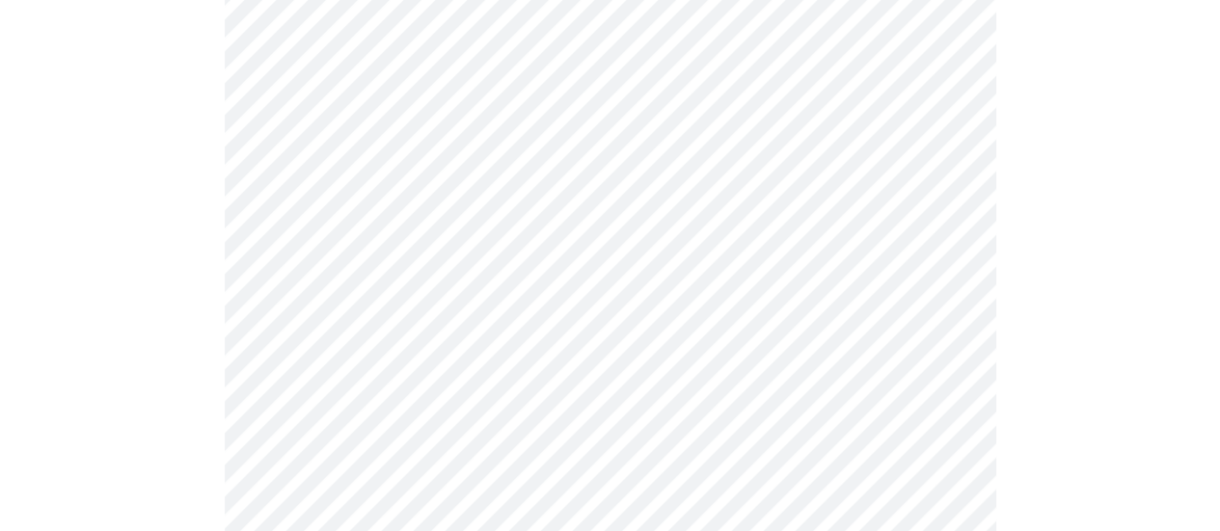
scroll to position [1028, 0]
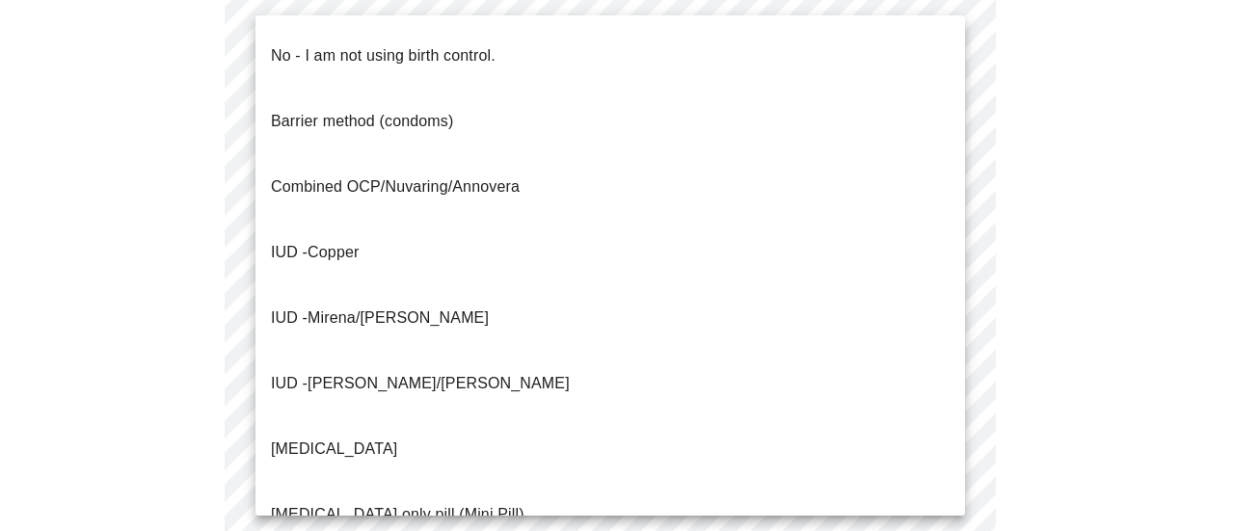
click at [316, 44] on p "No - I am not using birth control." at bounding box center [383, 55] width 225 height 23
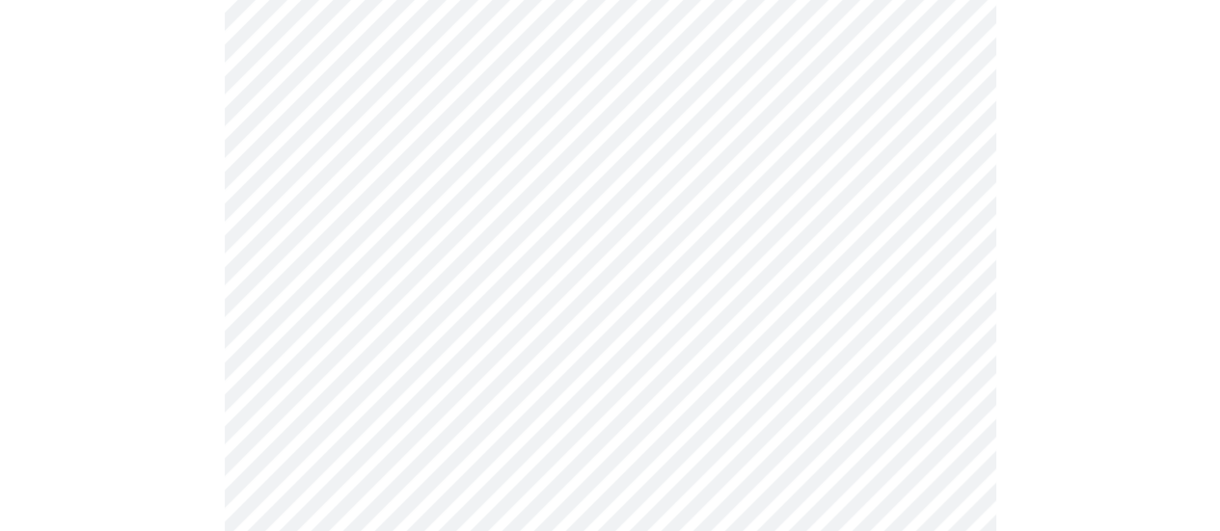
scroll to position [1157, 0]
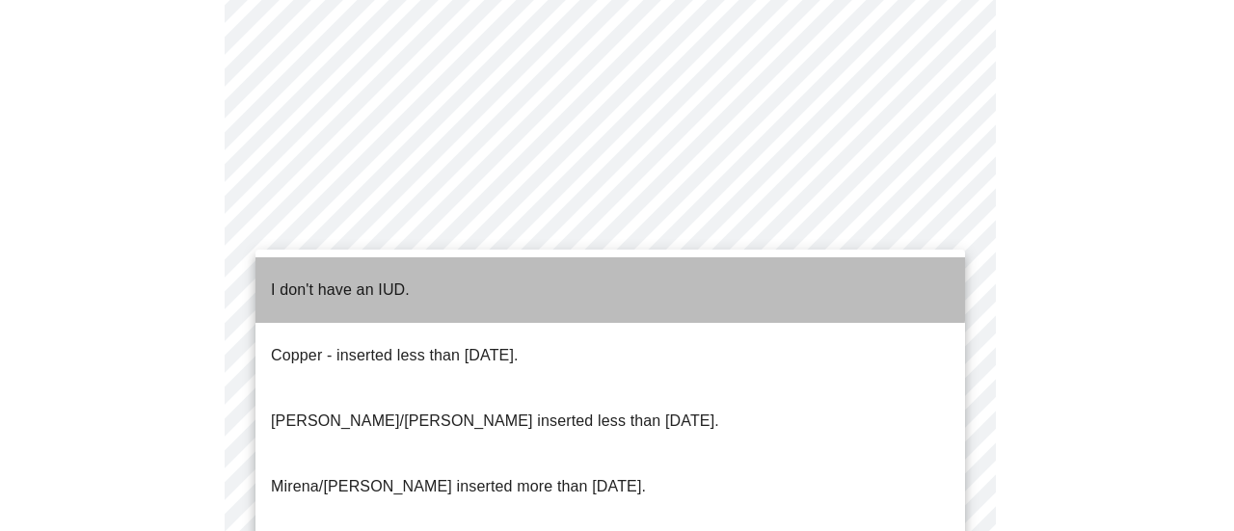
click at [374, 279] on p "I don't have an IUD." at bounding box center [340, 290] width 139 height 23
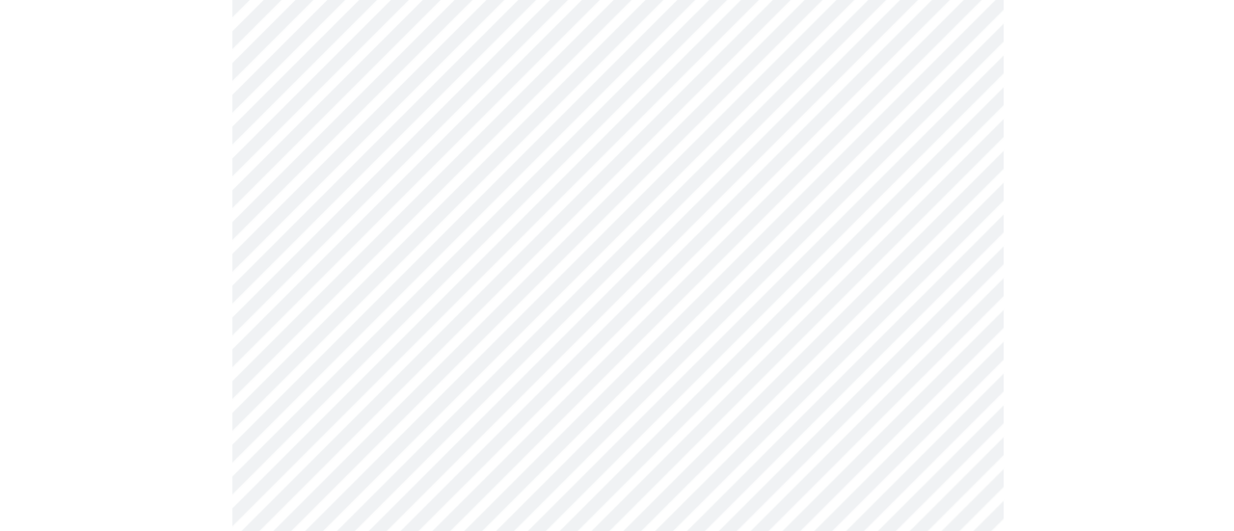
scroll to position [1335, 0]
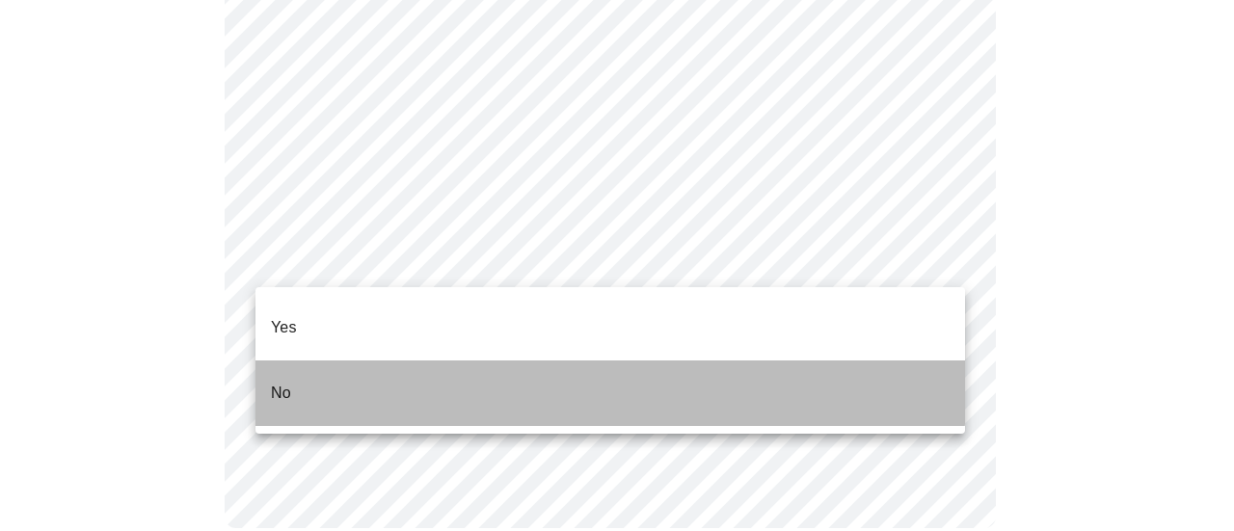
click at [350, 361] on li "No" at bounding box center [611, 394] width 710 height 66
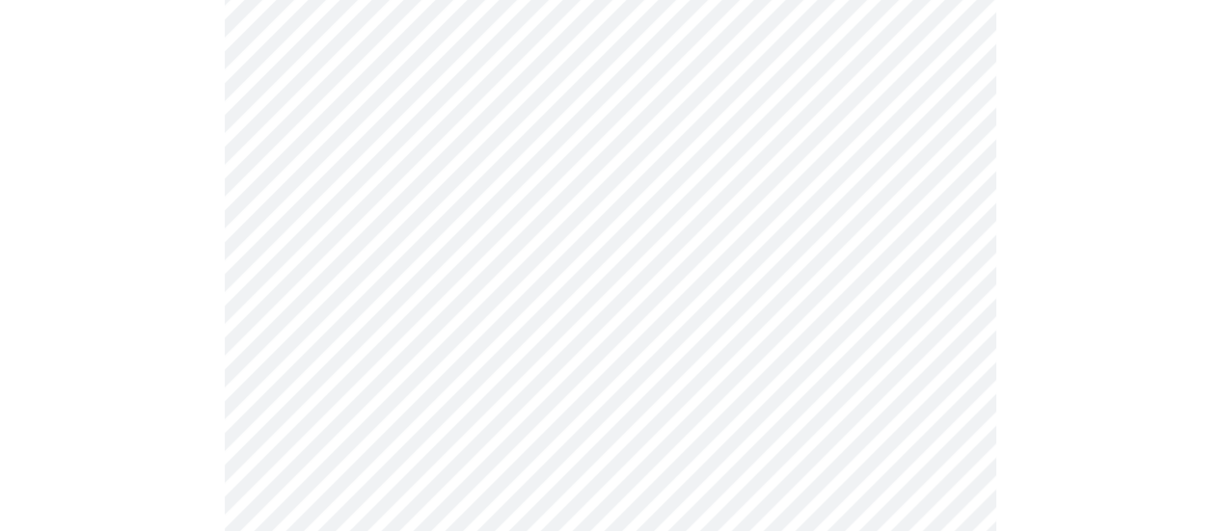
scroll to position [449, 0]
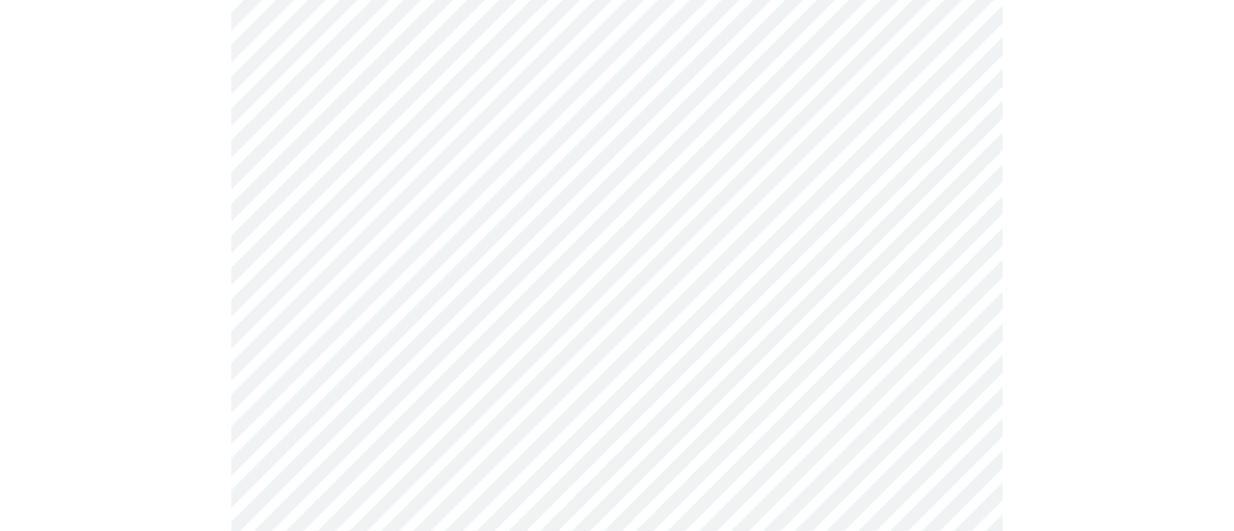
click at [517, 209] on body "MyMenopauseRx Appointments Messaging Labs Uploads Medications Community Refer a…" at bounding box center [617, 284] width 1219 height 1452
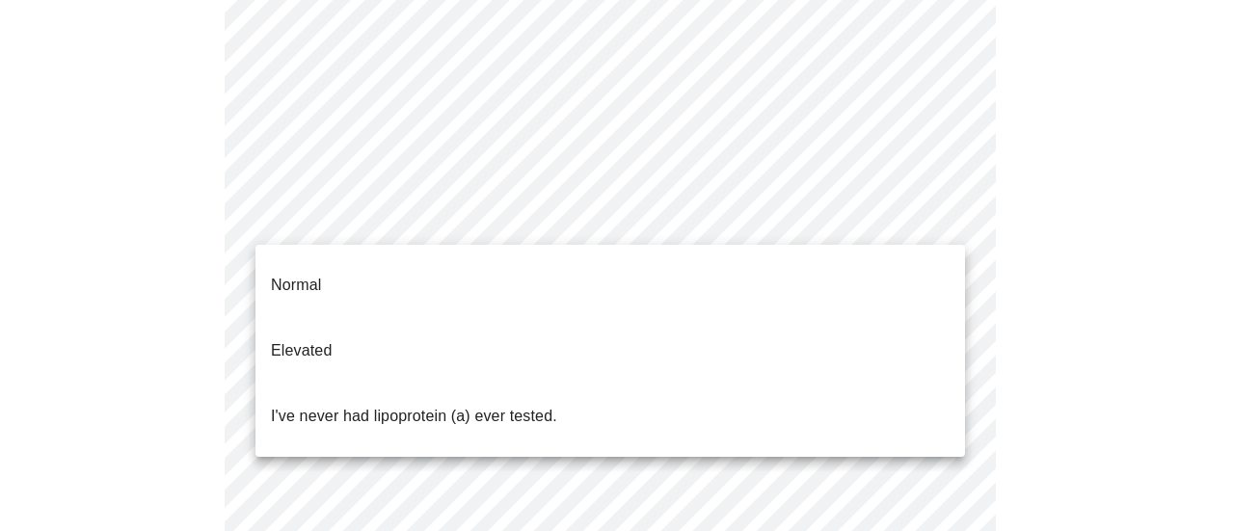
click at [451, 405] on p "I've never had lipoprotein (a) ever tested." at bounding box center [414, 416] width 286 height 23
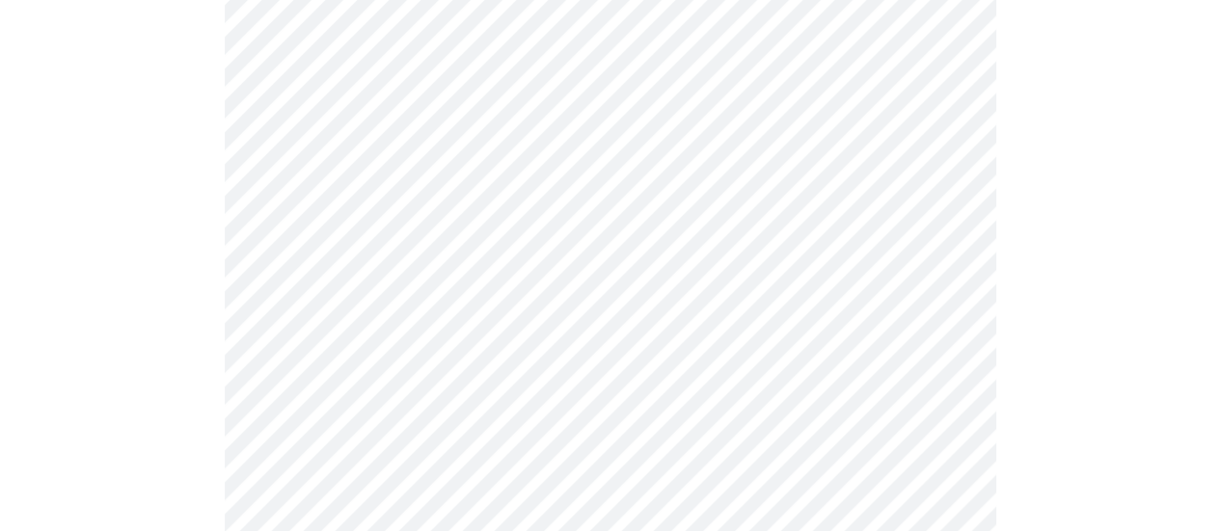
scroll to position [5078, 0]
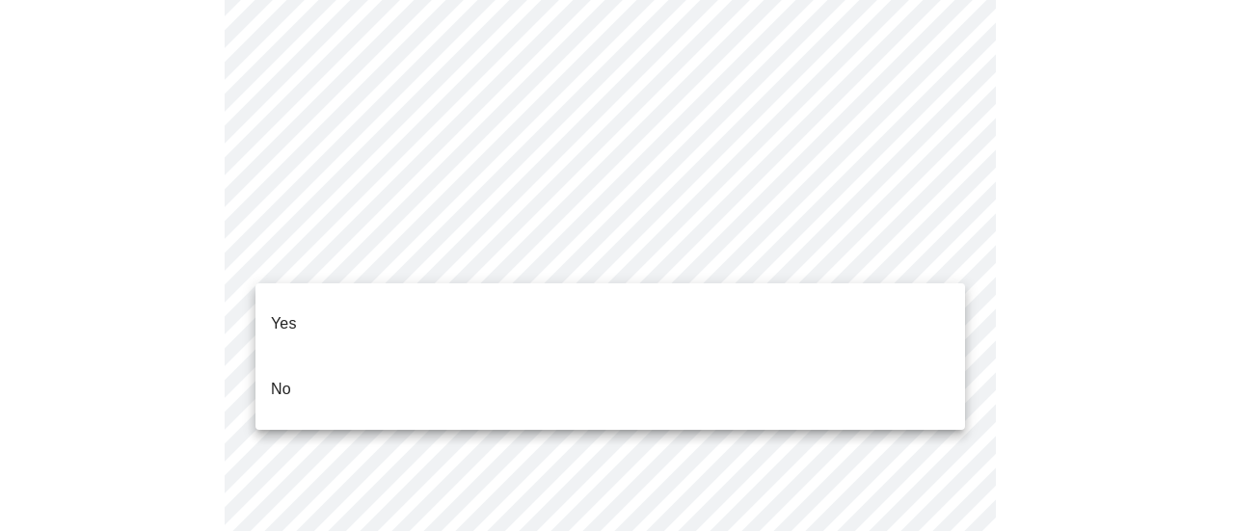
click at [359, 357] on li "No" at bounding box center [611, 390] width 710 height 66
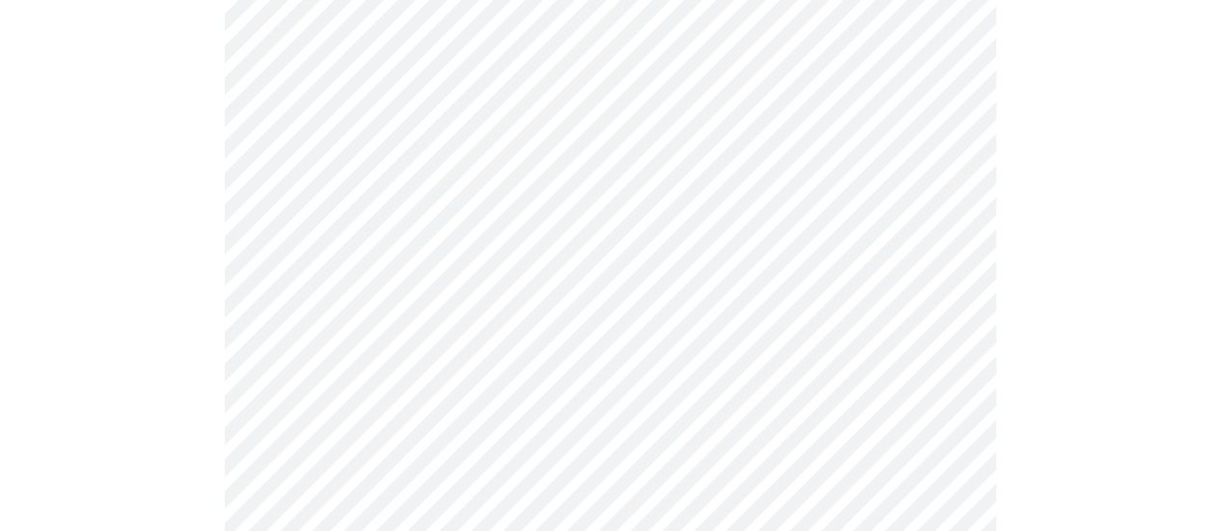
scroll to position [1929, 0]
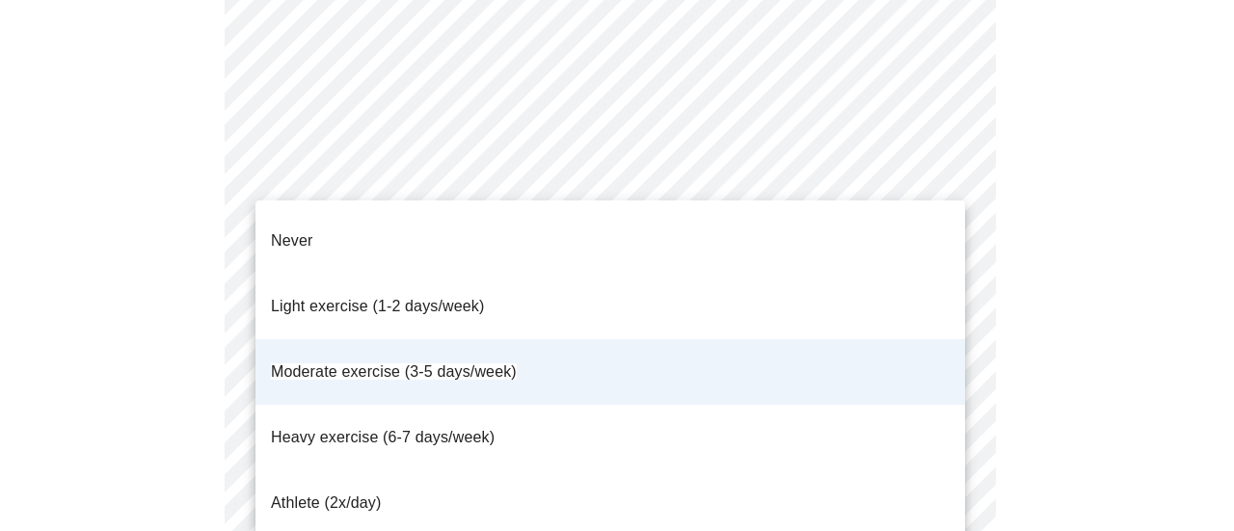
click at [457, 364] on span "Moderate exercise (3-5 days/week)" at bounding box center [394, 372] width 246 height 16
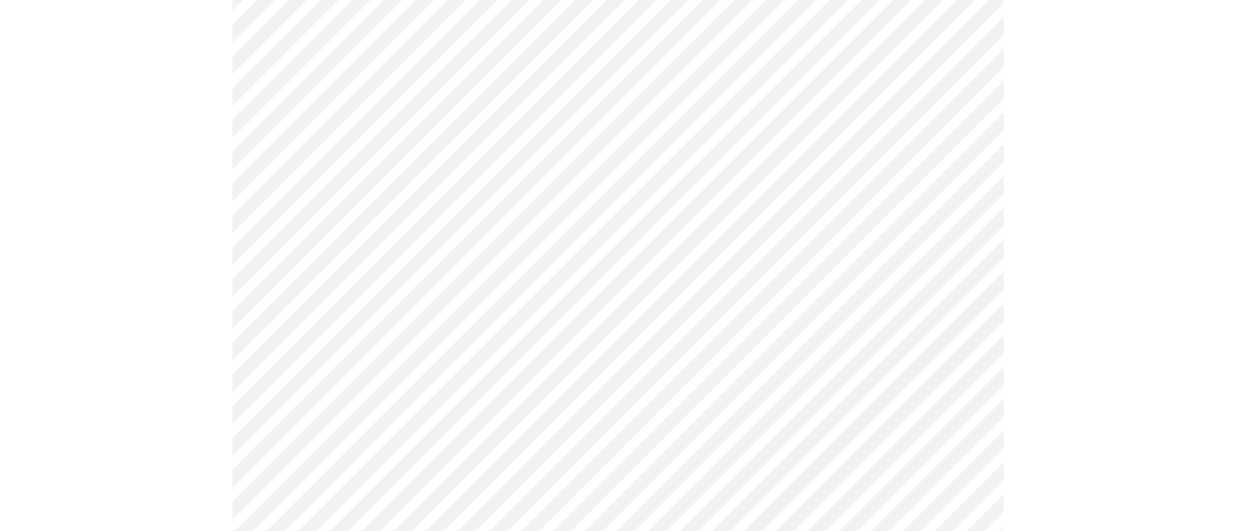
scroll to position [193, 0]
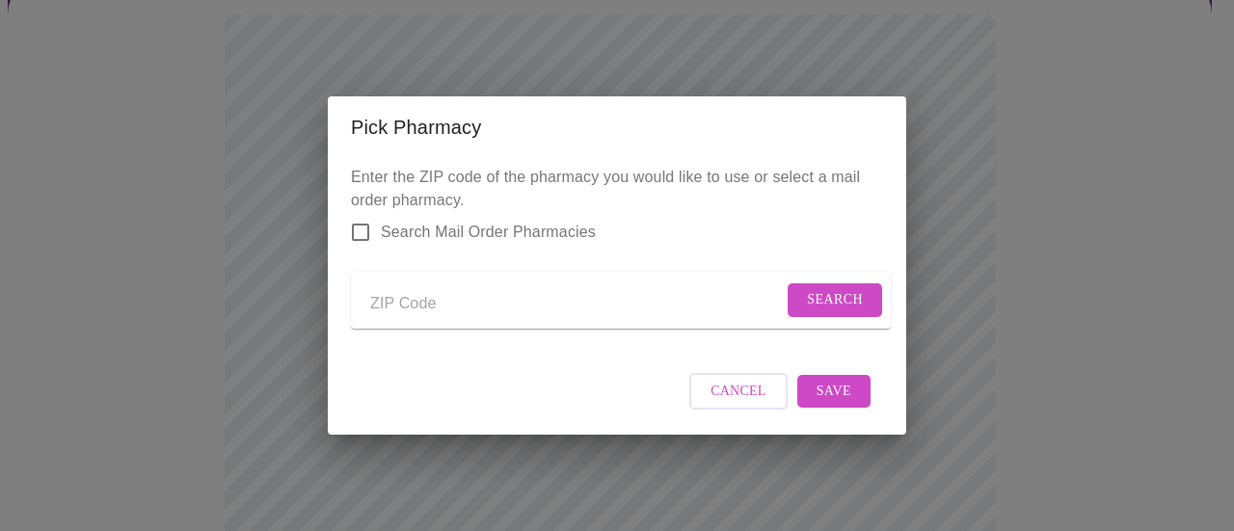
click at [431, 308] on input "Send a message to your care team" at bounding box center [576, 303] width 413 height 31
click at [840, 288] on span "Search" at bounding box center [835, 300] width 56 height 24
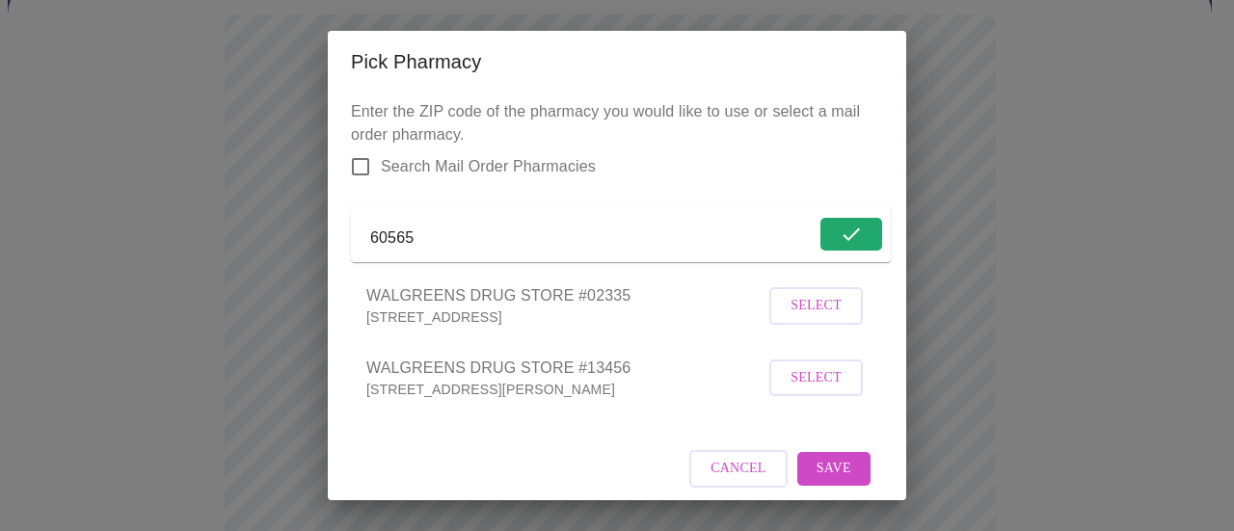
scroll to position [39, 0]
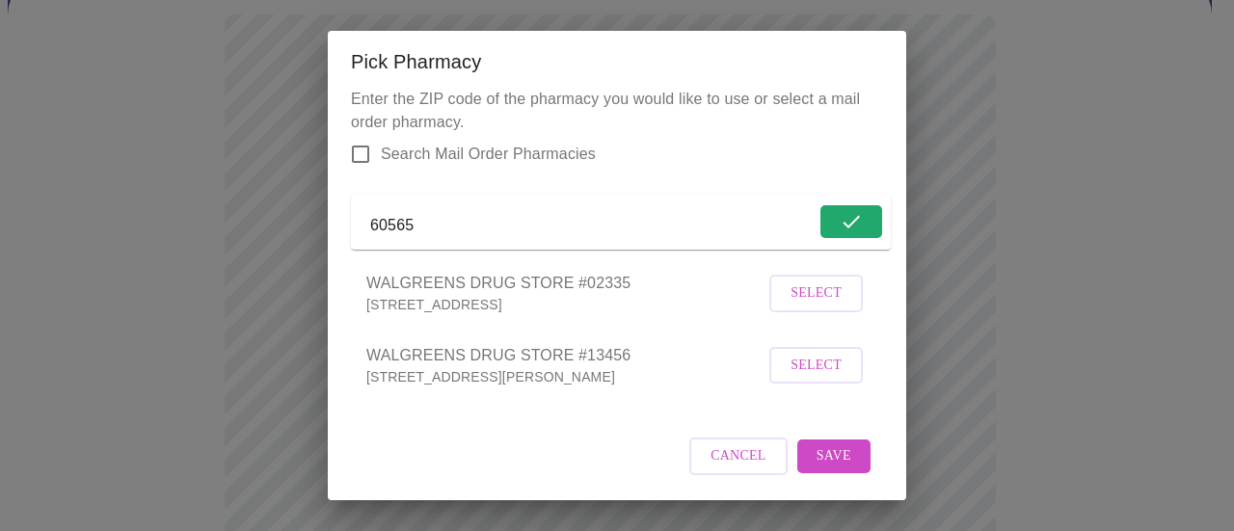
drag, startPoint x: 470, startPoint y: 221, endPoint x: 291, endPoint y: 177, distance: 183.6
click at [291, 177] on div "Pick Pharmacy Enter the ZIP code of the pharmacy you would like to use or selec…" at bounding box center [617, 265] width 1234 height 531
type input "60540"
click at [836, 210] on span "Search" at bounding box center [835, 222] width 56 height 24
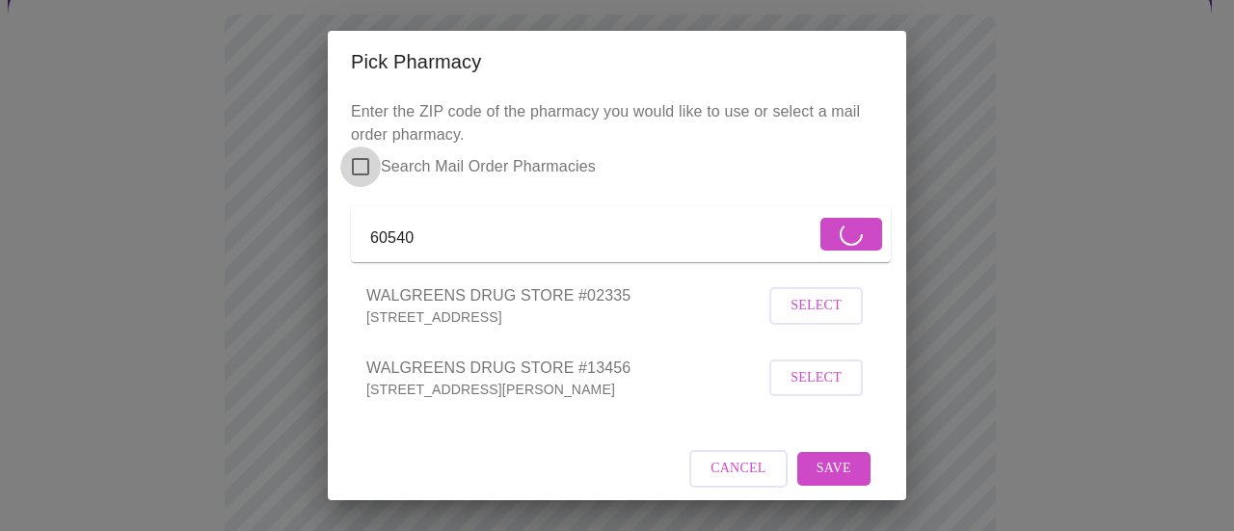
click at [364, 165] on input "Search Mail Order Pharmacies" at bounding box center [360, 167] width 40 height 40
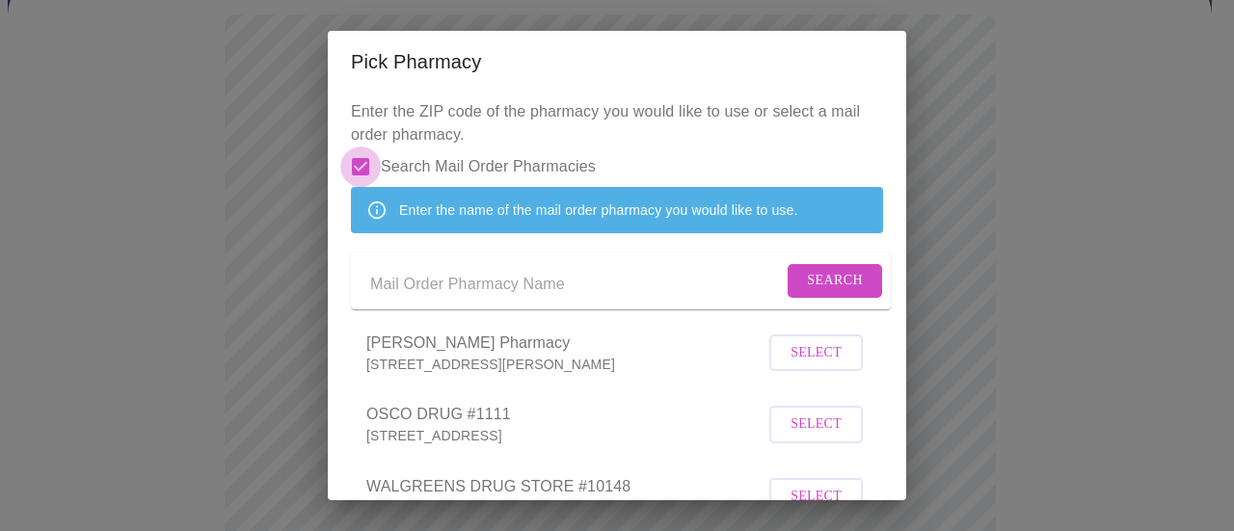
click at [365, 170] on input "Search Mail Order Pharmacies" at bounding box center [360, 167] width 40 height 40
checkbox input "false"
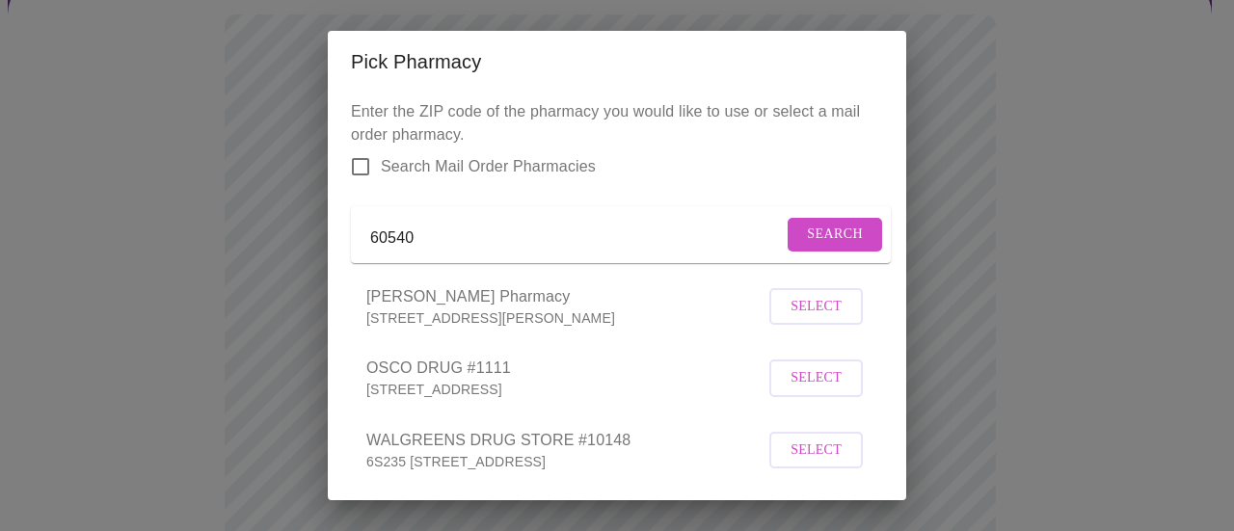
click at [819, 252] on button "Search" at bounding box center [835, 235] width 94 height 34
drag, startPoint x: 438, startPoint y: 227, endPoint x: 339, endPoint y: 251, distance: 101.3
click at [283, 233] on div "Pick Pharmacy Enter the ZIP code of the pharmacy you would like to use or selec…" at bounding box center [617, 265] width 1234 height 531
drag, startPoint x: 443, startPoint y: 250, endPoint x: 250, endPoint y: 238, distance: 193.2
click at [250, 238] on div "Pick Pharmacy Enter the ZIP code of the pharmacy you would like to use or selec…" at bounding box center [617, 265] width 1234 height 531
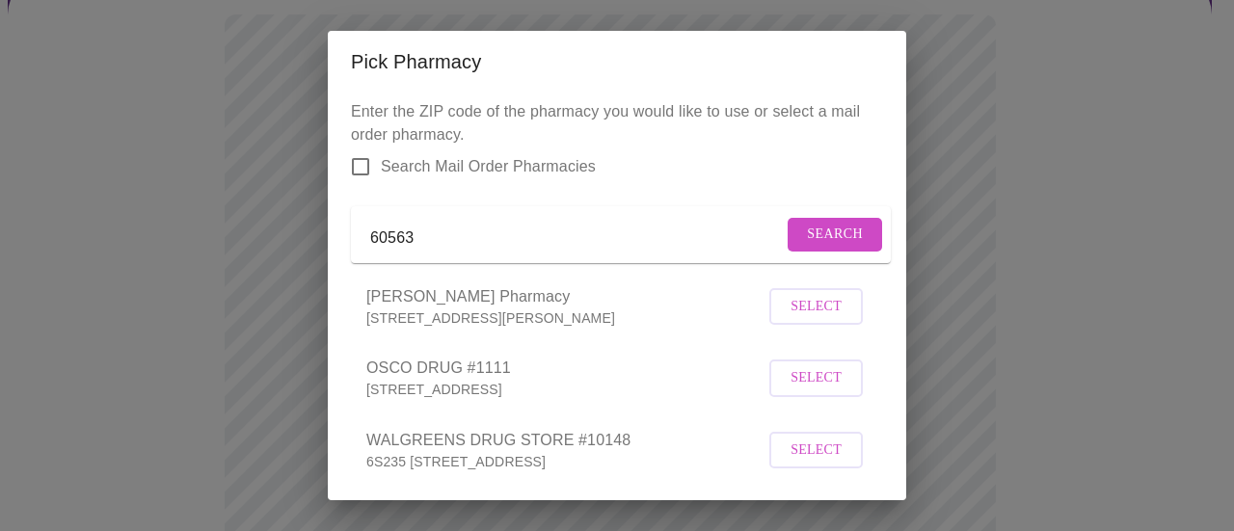
type input "60563"
drag, startPoint x: 856, startPoint y: 209, endPoint x: 831, endPoint y: 221, distance: 27.6
click at [850, 212] on p "Enter the ZIP code of the pharmacy you would like to use or select a mail order…" at bounding box center [617, 512] width 532 height 824
click at [829, 223] on form "60563 Search" at bounding box center [621, 234] width 540 height 57
click at [820, 242] on span "Search" at bounding box center [835, 235] width 56 height 24
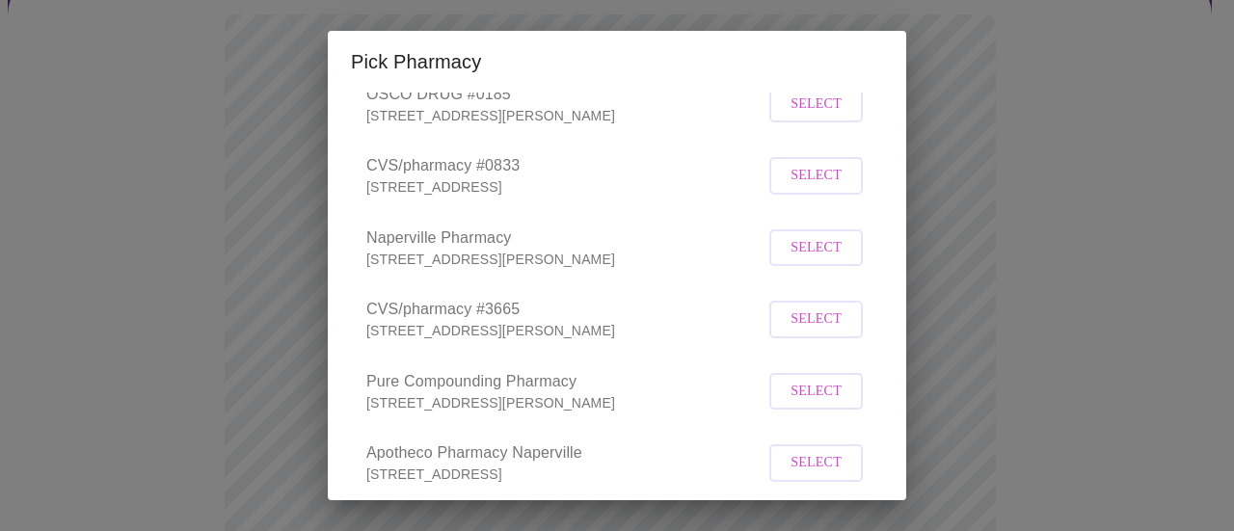
scroll to position [386, 0]
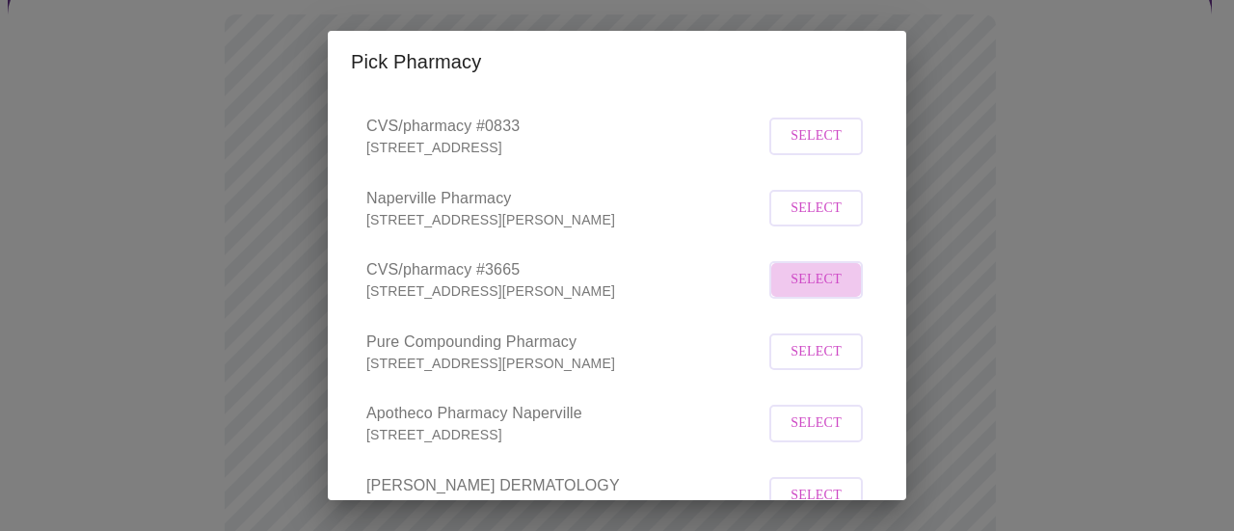
click at [823, 292] on span "Select" at bounding box center [816, 280] width 51 height 24
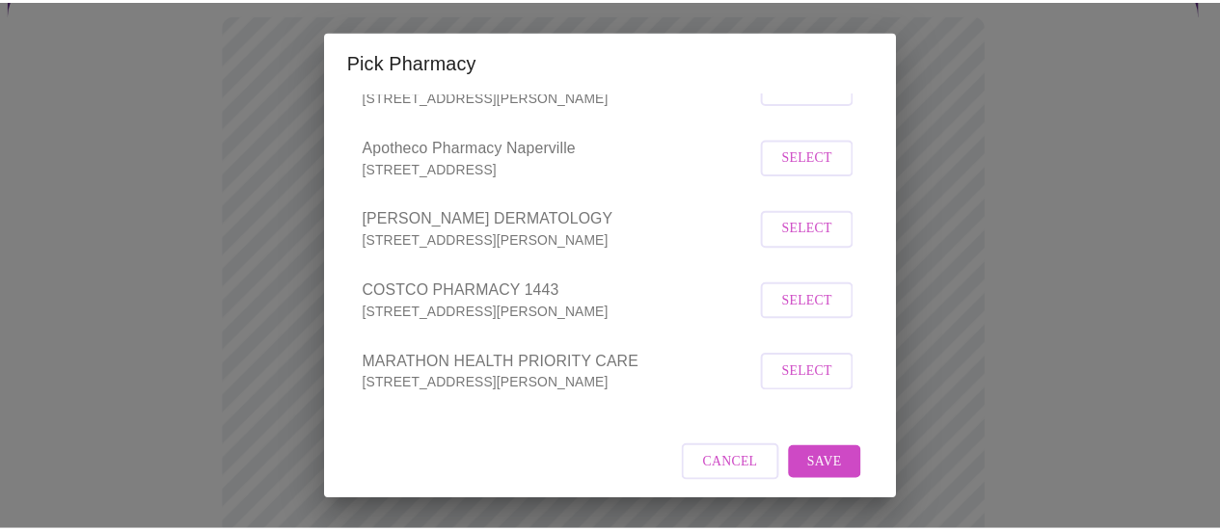
scroll to position [683, 0]
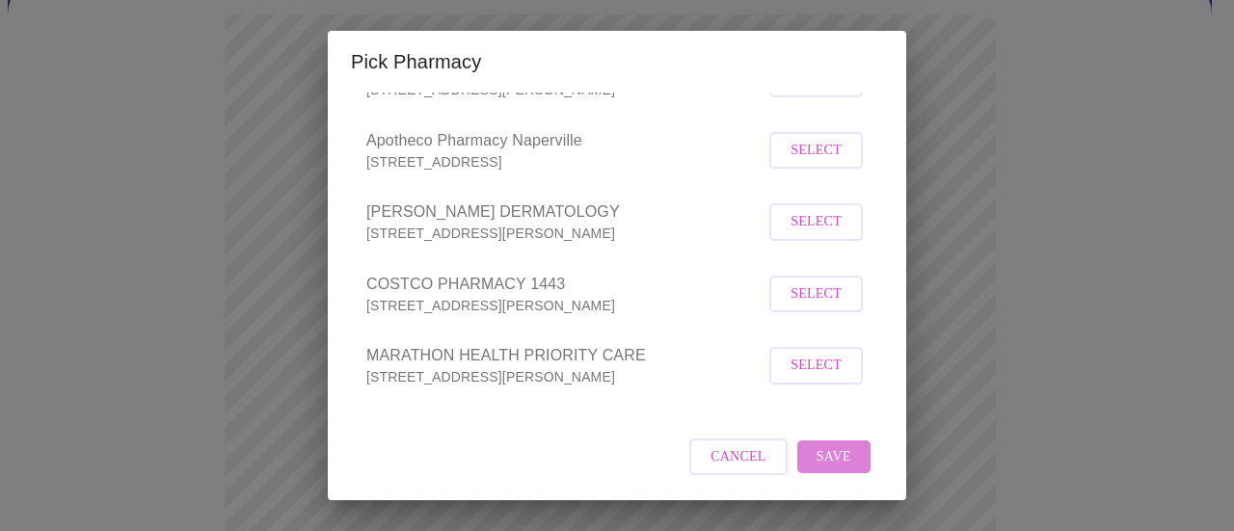
click at [817, 446] on span "Save" at bounding box center [834, 457] width 35 height 24
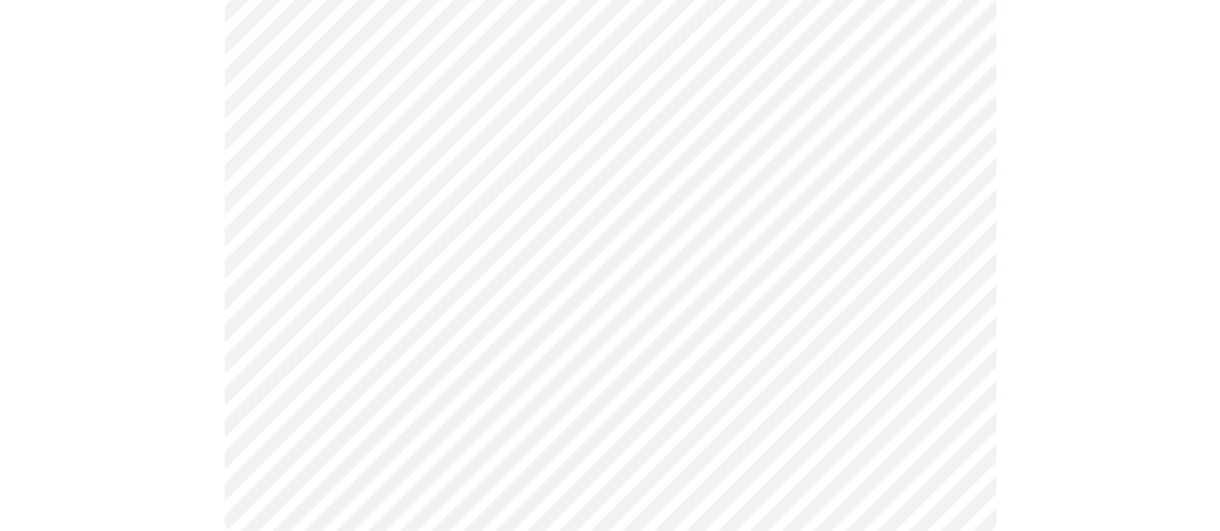
scroll to position [1097, 0]
